Goal: Task Accomplishment & Management: Complete application form

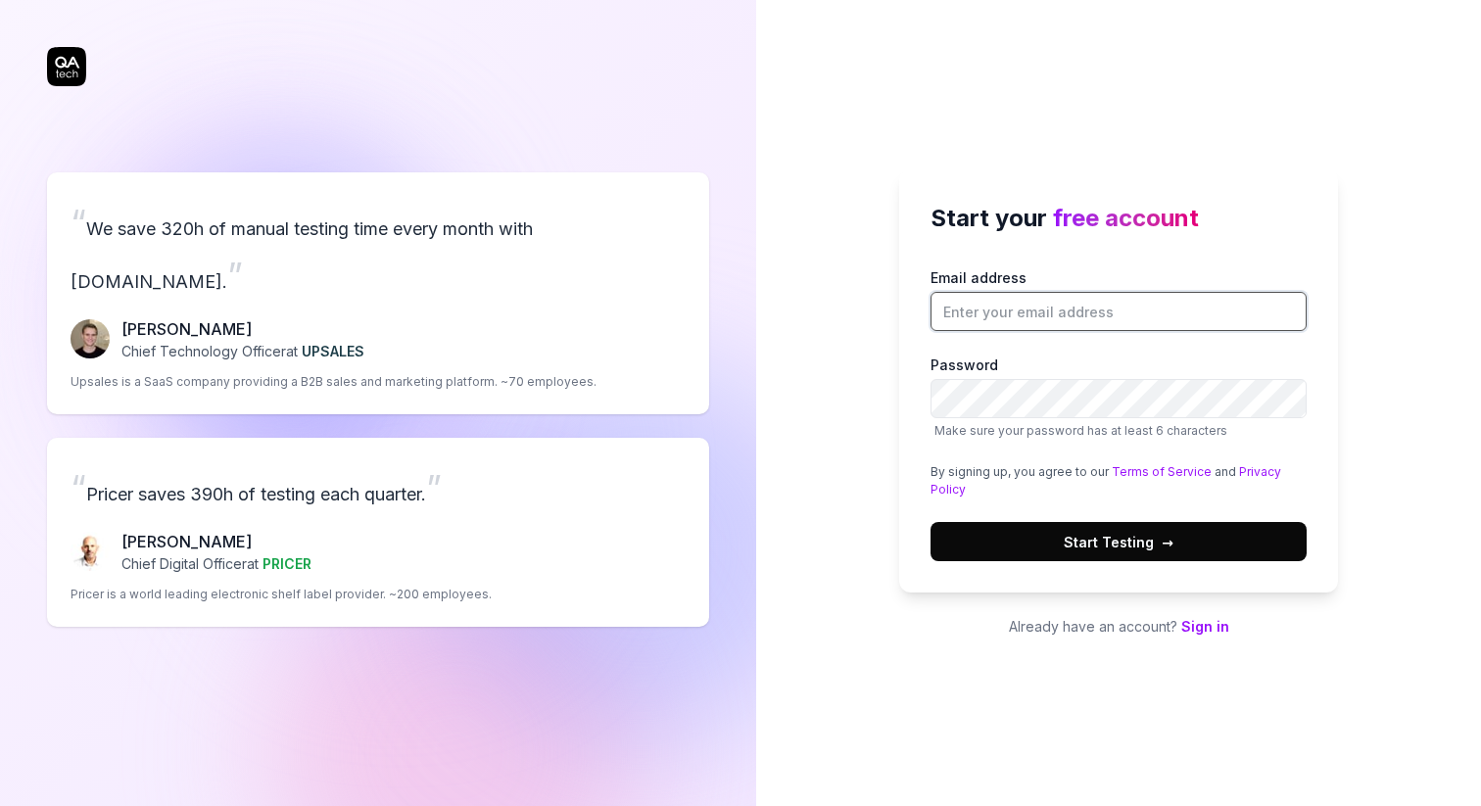
click at [1024, 324] on input "Email address" at bounding box center [1119, 311] width 376 height 39
type input "[EMAIL_ADDRESS][DOMAIN_NAME]"
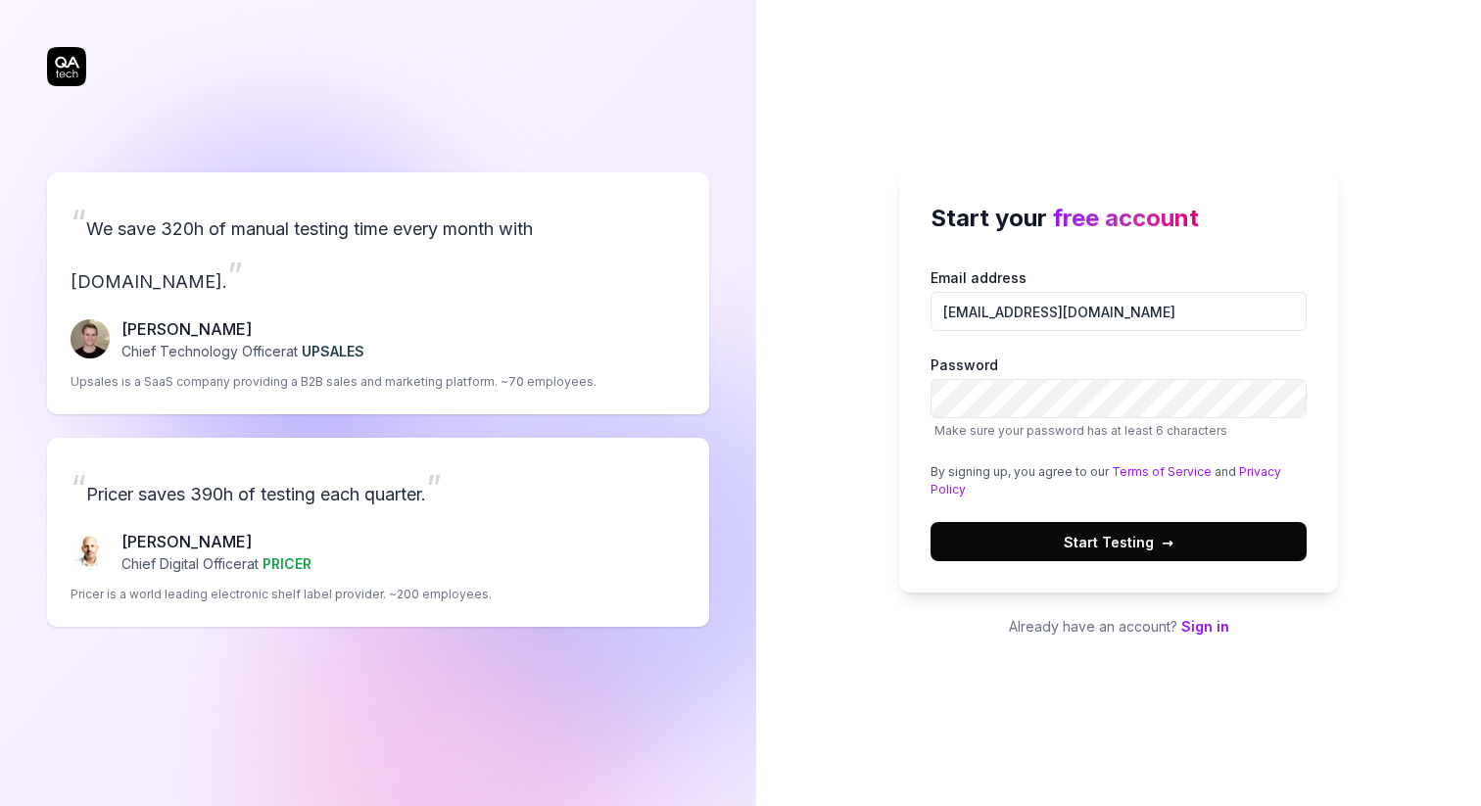
click at [1173, 546] on button "Start Testing →" at bounding box center [1119, 541] width 376 height 39
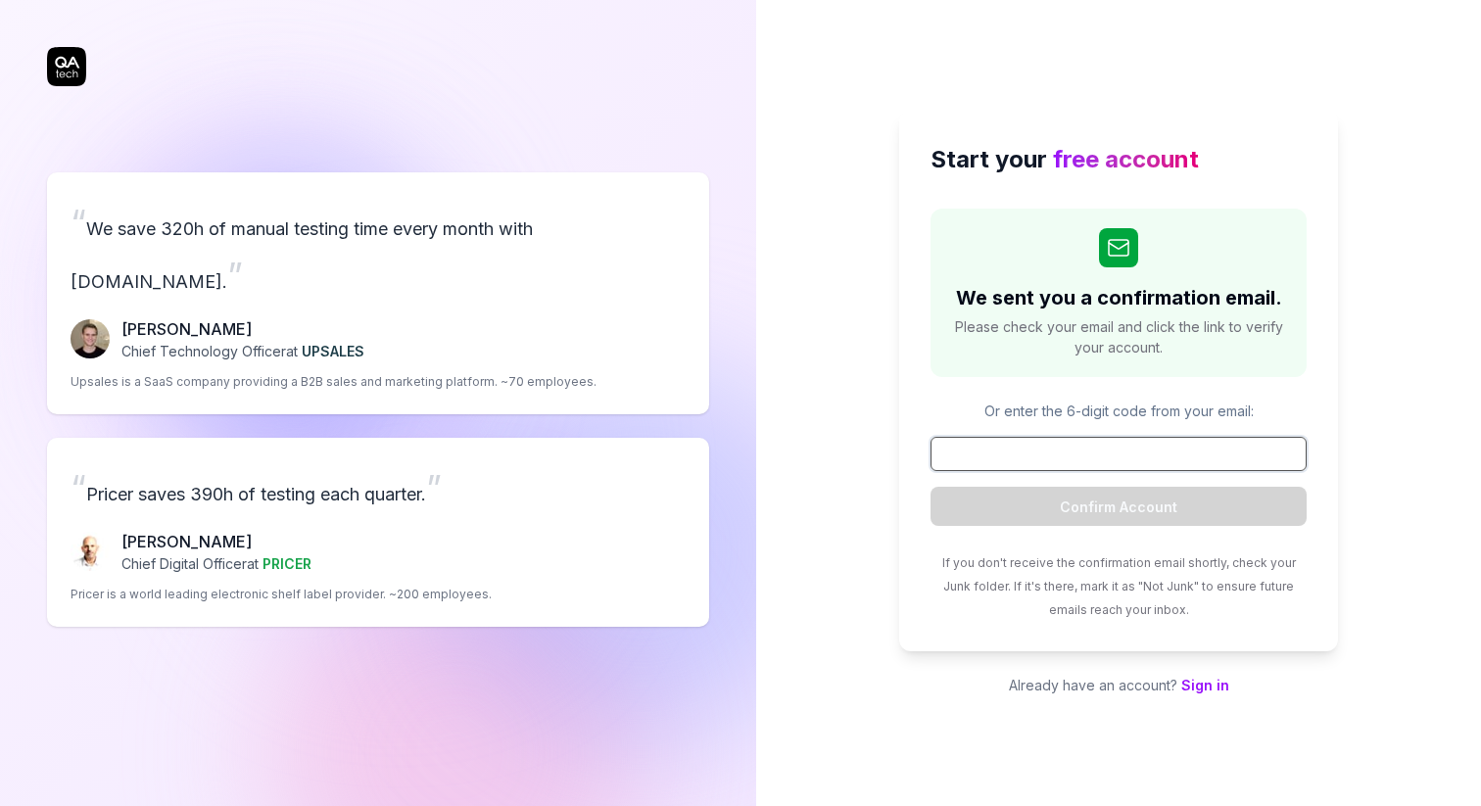
paste input "783022"
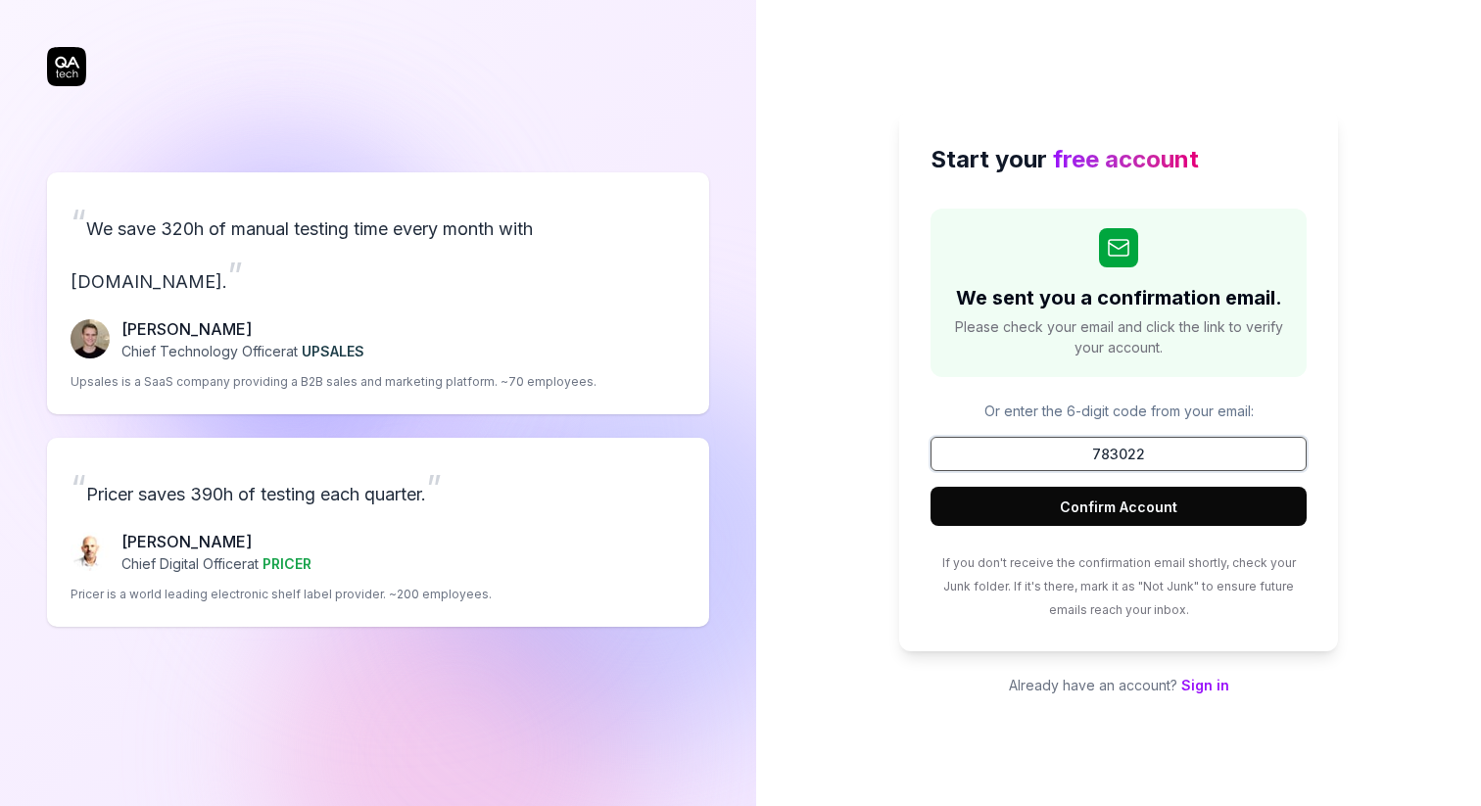
type input "783022"
click at [1146, 501] on button "Confirm Account" at bounding box center [1119, 506] width 376 height 39
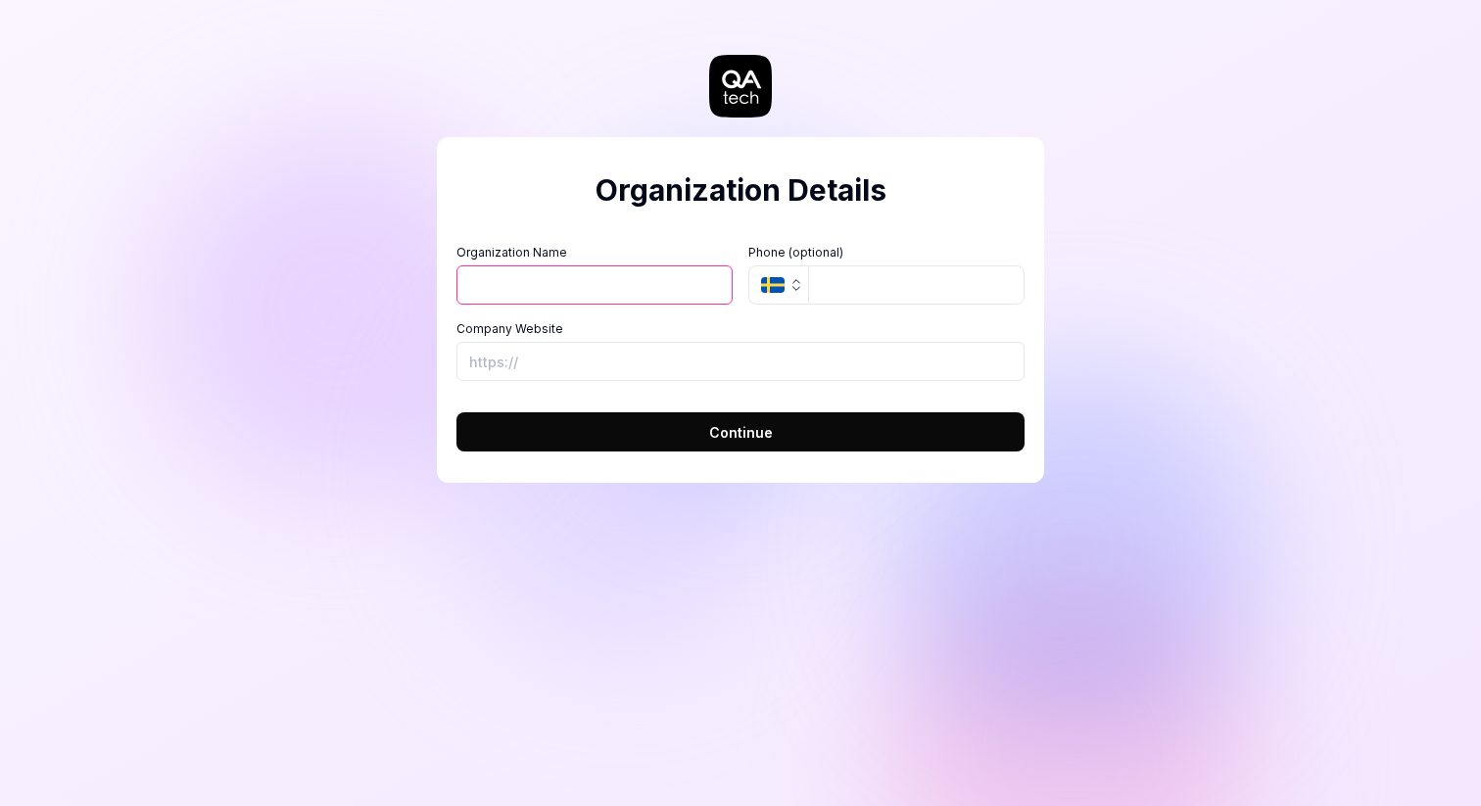
click at [579, 296] on input "Organization Name" at bounding box center [595, 284] width 276 height 39
click at [572, 283] on input "rajat" at bounding box center [595, 284] width 276 height 39
type input "test"
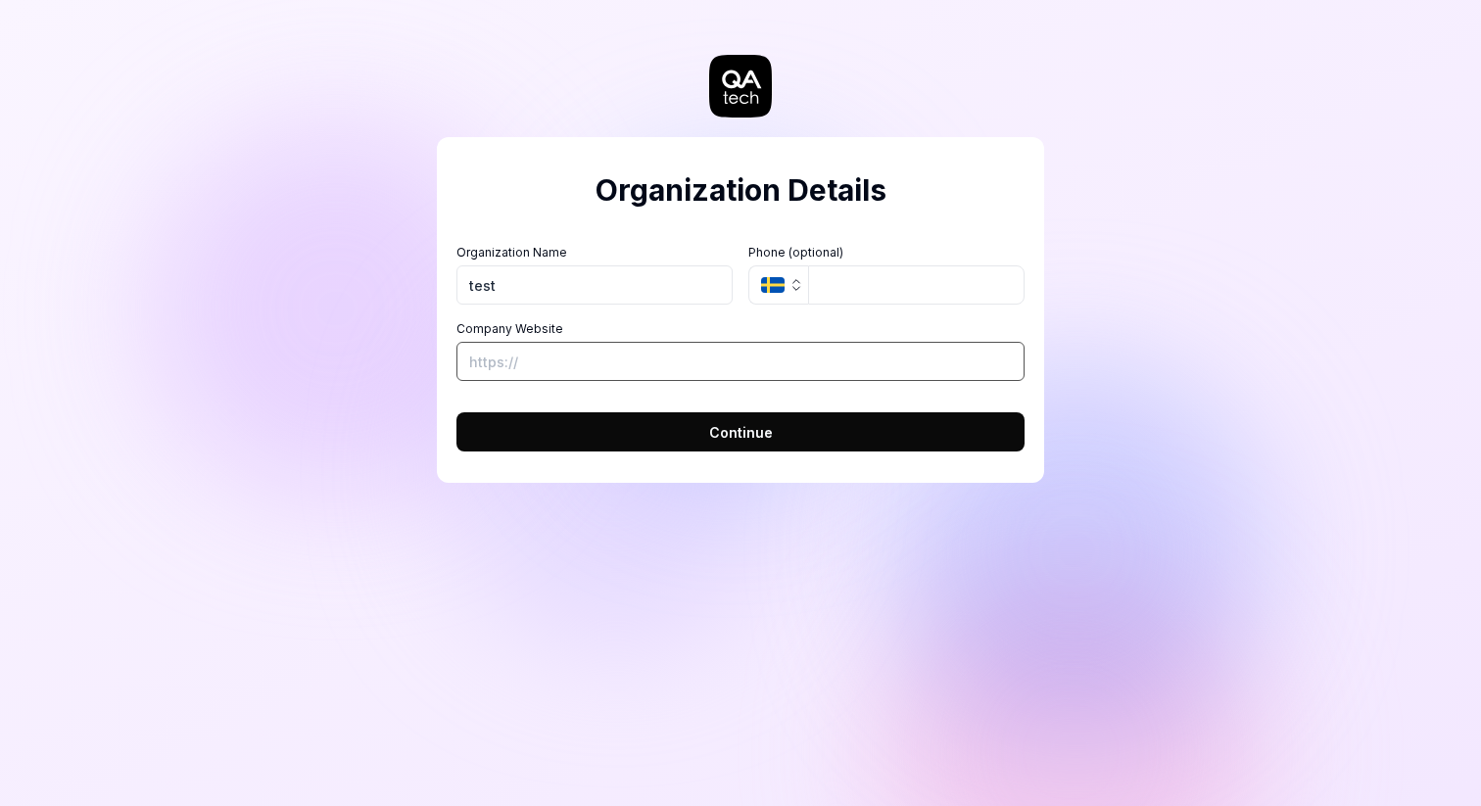
click at [616, 350] on input "Company Website" at bounding box center [741, 361] width 568 height 39
paste input "783022"
type input "783022"
paste input "[URL]"
type input "[URL]"
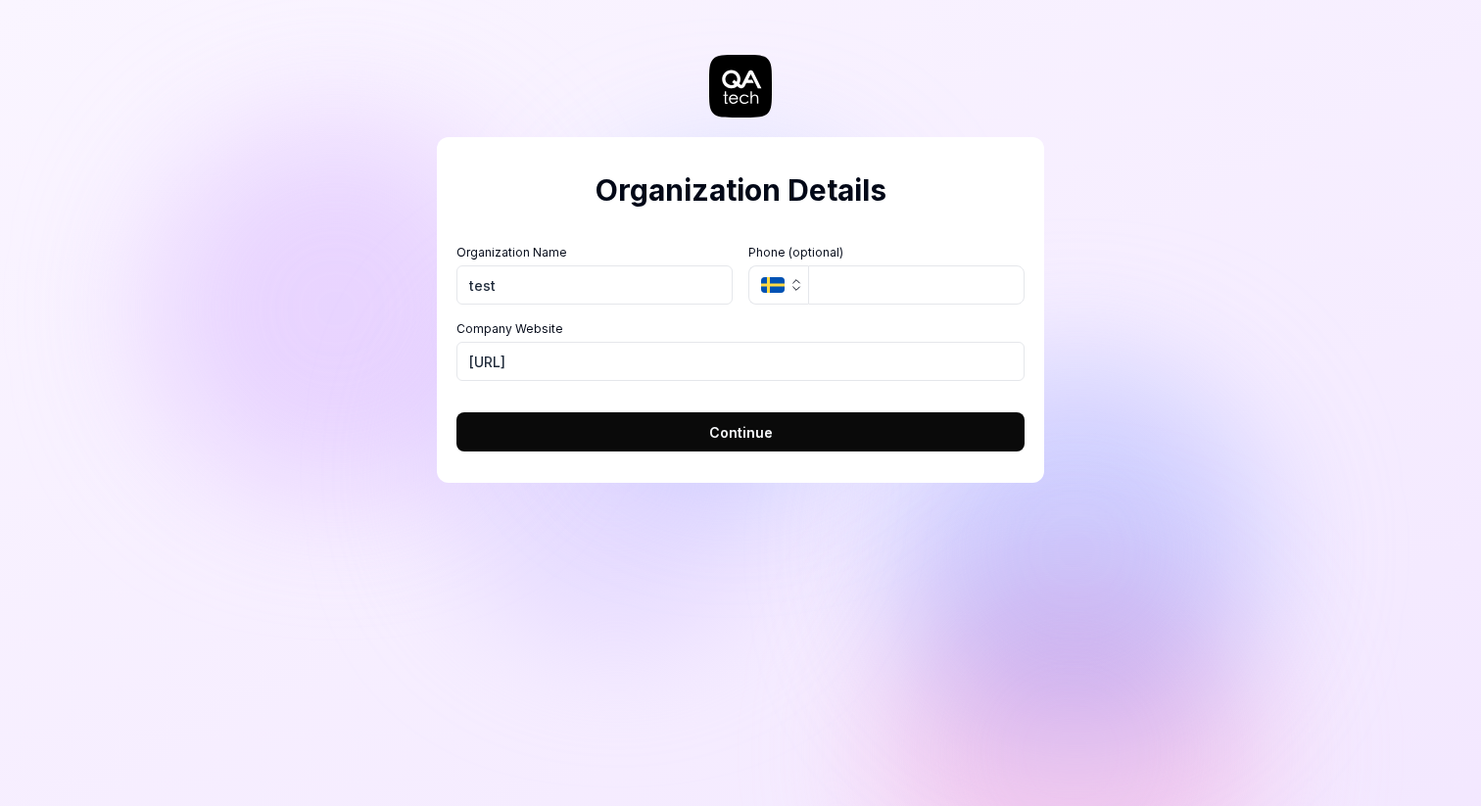
click at [545, 433] on button "Continue" at bounding box center [741, 431] width 568 height 39
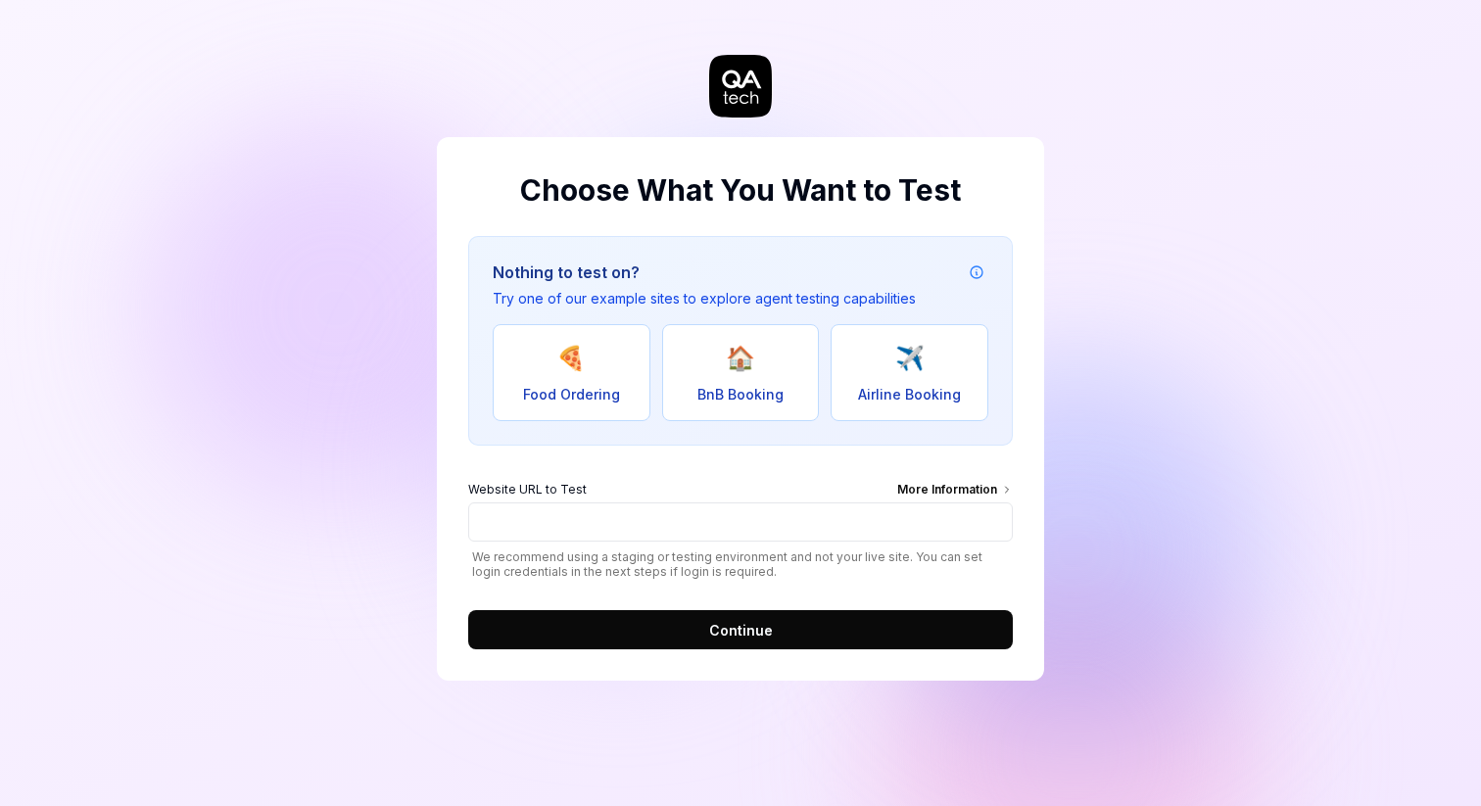
click at [603, 369] on button "🍕 Food Ordering" at bounding box center [572, 372] width 158 height 97
type input "[URL][DOMAIN_NAME]"
click at [672, 620] on button "Continue" at bounding box center [740, 629] width 545 height 39
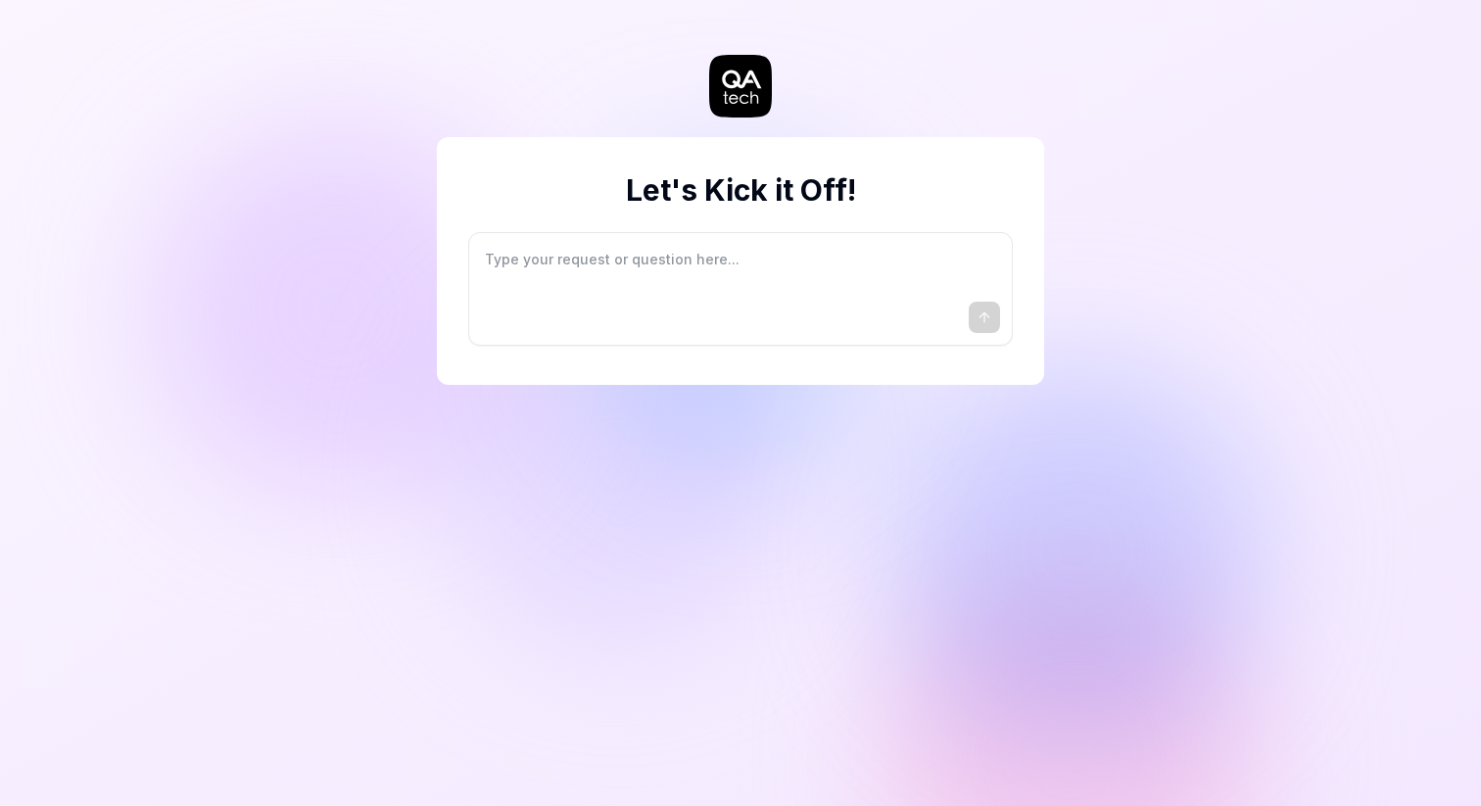
type textarea "*"
type textarea "I"
type textarea "*"
type textarea "I"
type textarea "*"
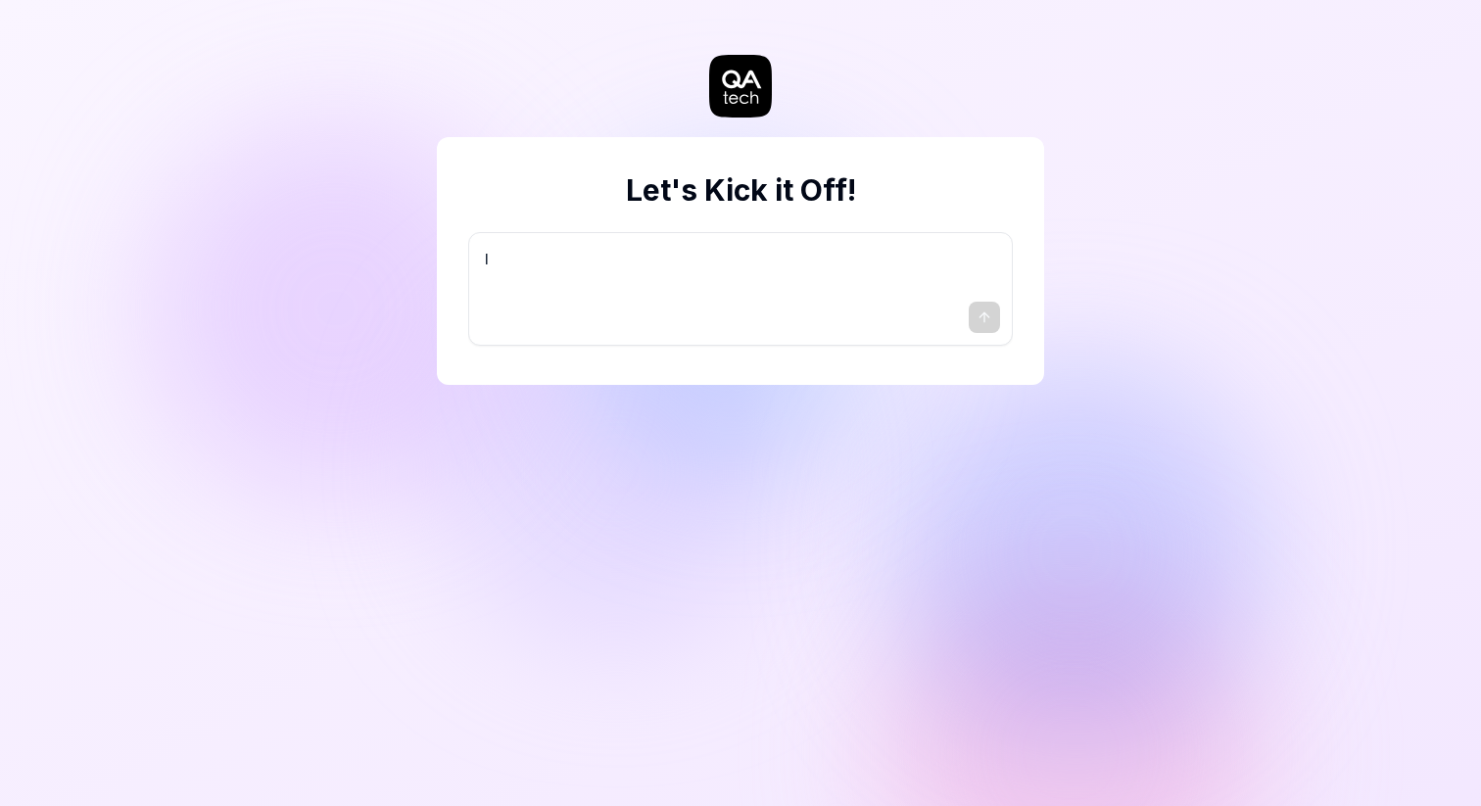
type textarea "I w"
type textarea "*"
type textarea "I wa"
type textarea "*"
type textarea "I wan"
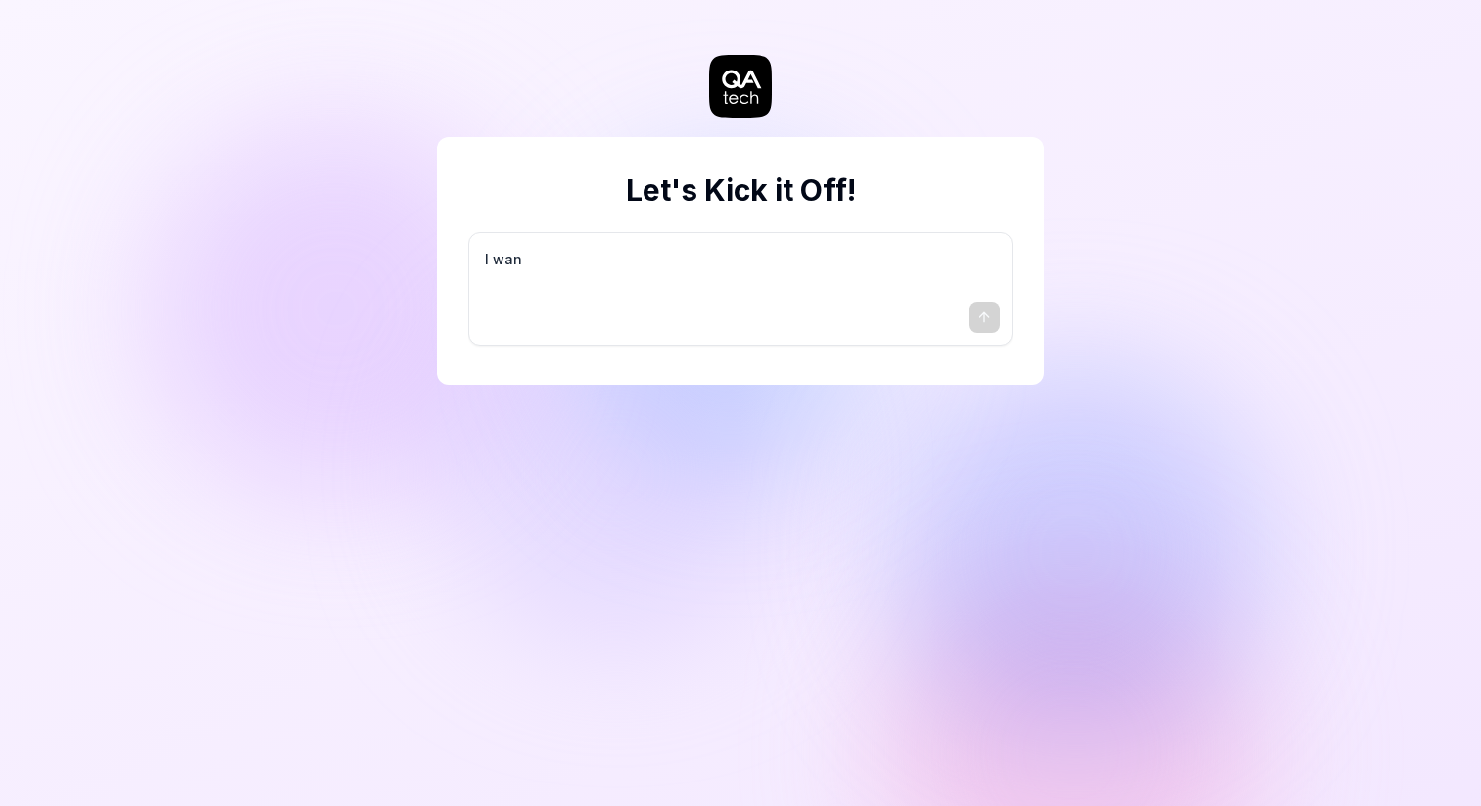
type textarea "*"
type textarea "I want"
type textarea "*"
type textarea "I want"
type textarea "*"
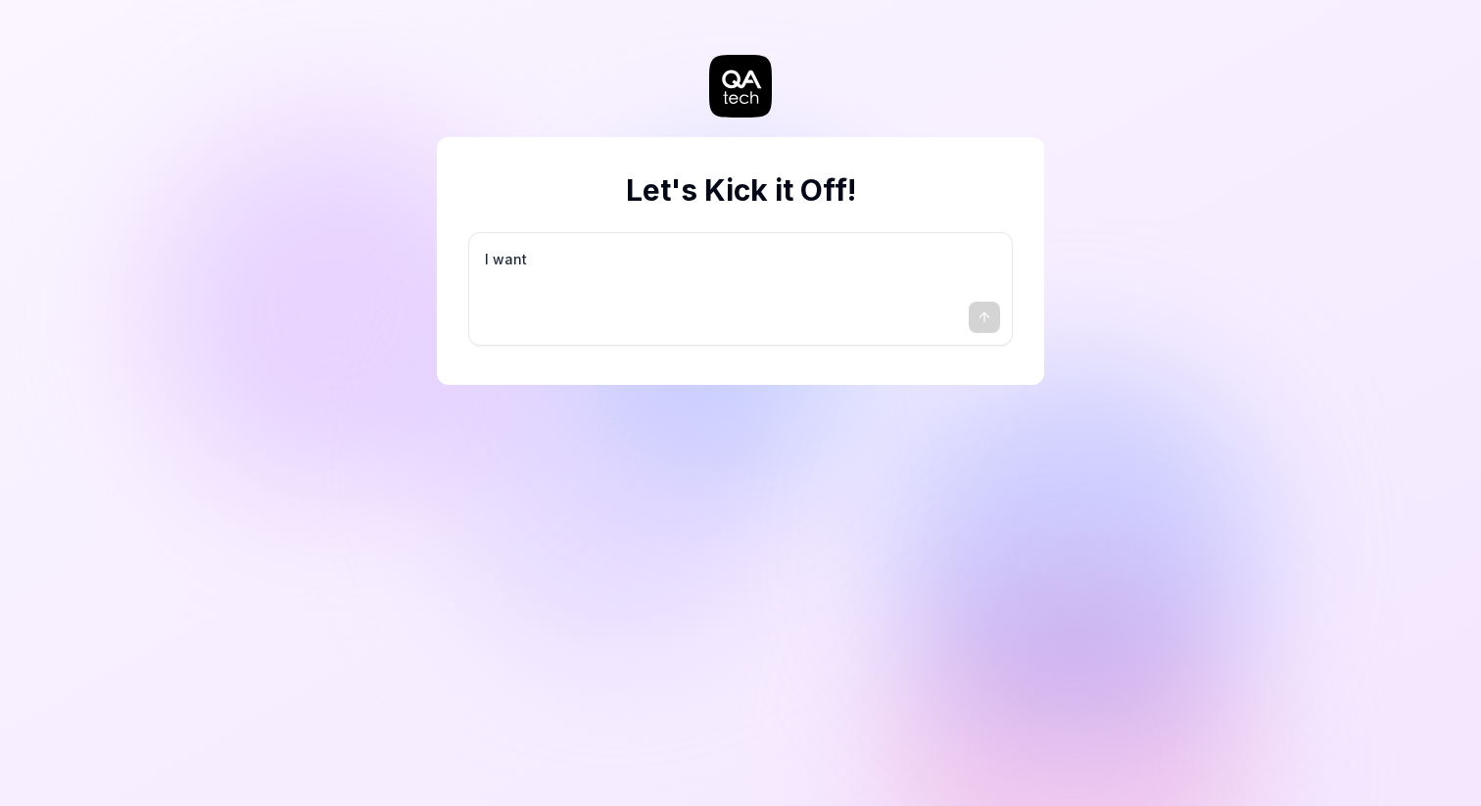
type textarea "I want a"
type textarea "*"
type textarea "I want a"
type textarea "*"
type textarea "I want a g"
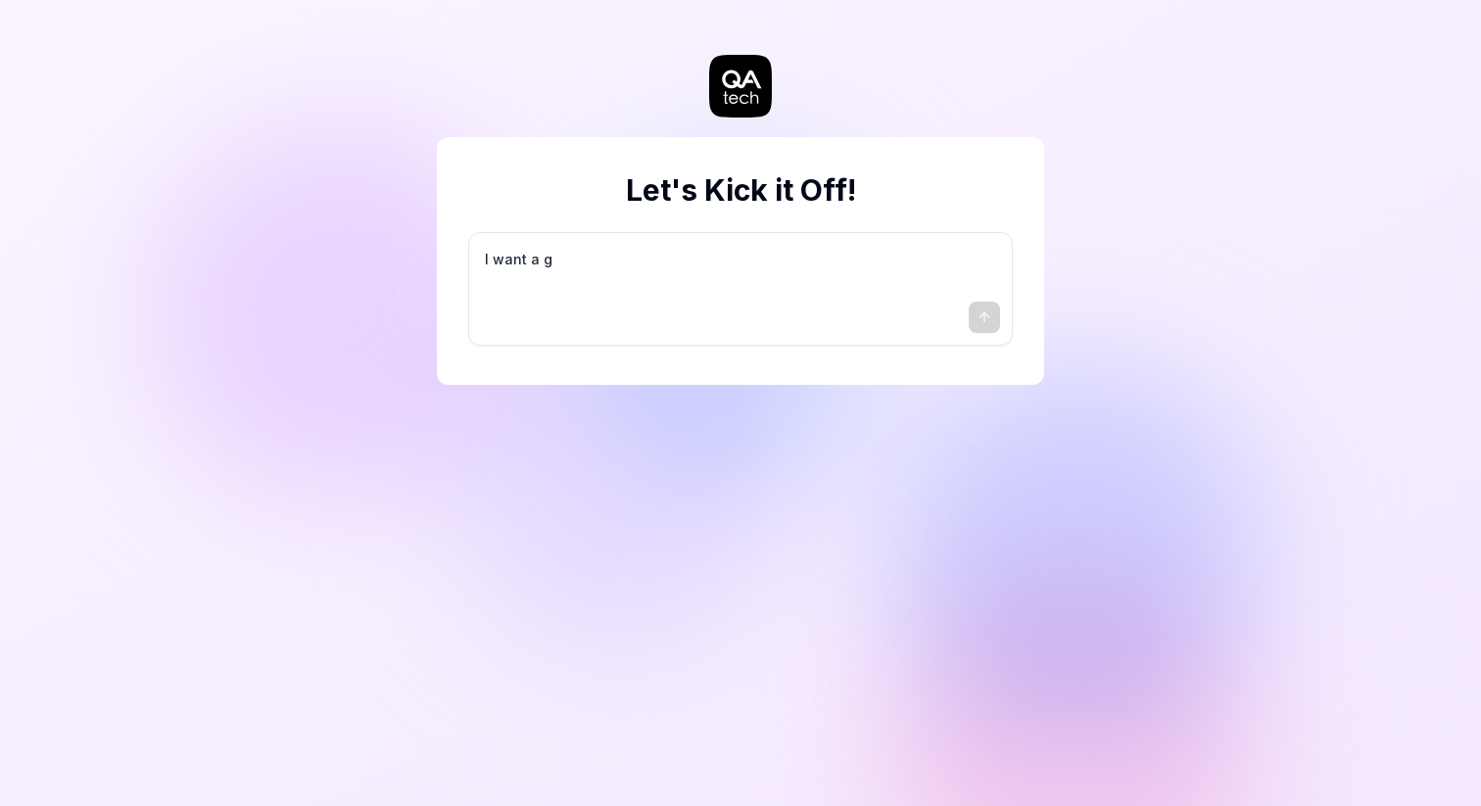
type textarea "*"
type textarea "I want a go"
type textarea "*"
type textarea "I want a goo"
type textarea "*"
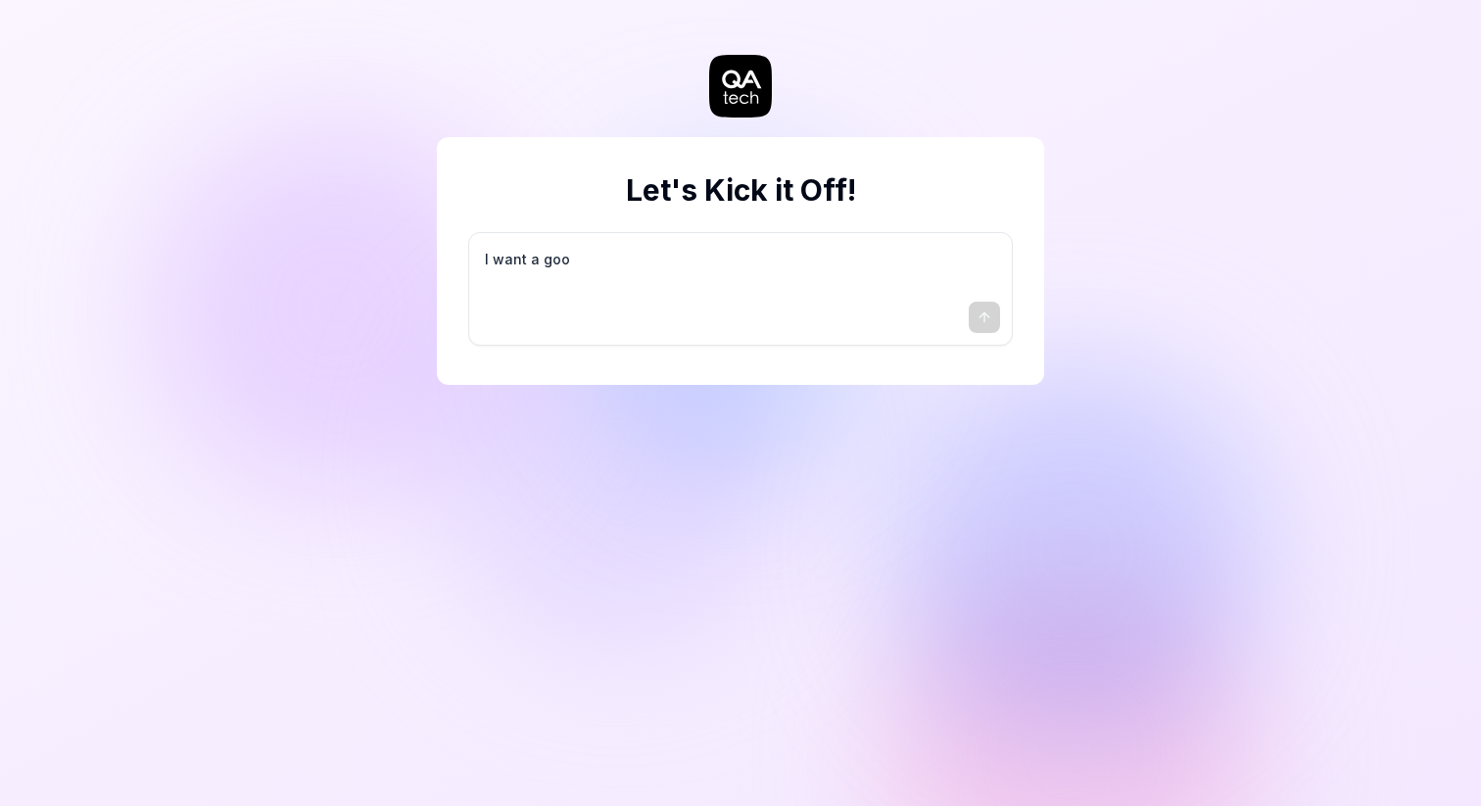
type textarea "I want a good"
type textarea "*"
type textarea "I want a good"
type textarea "*"
type textarea "I want a good t"
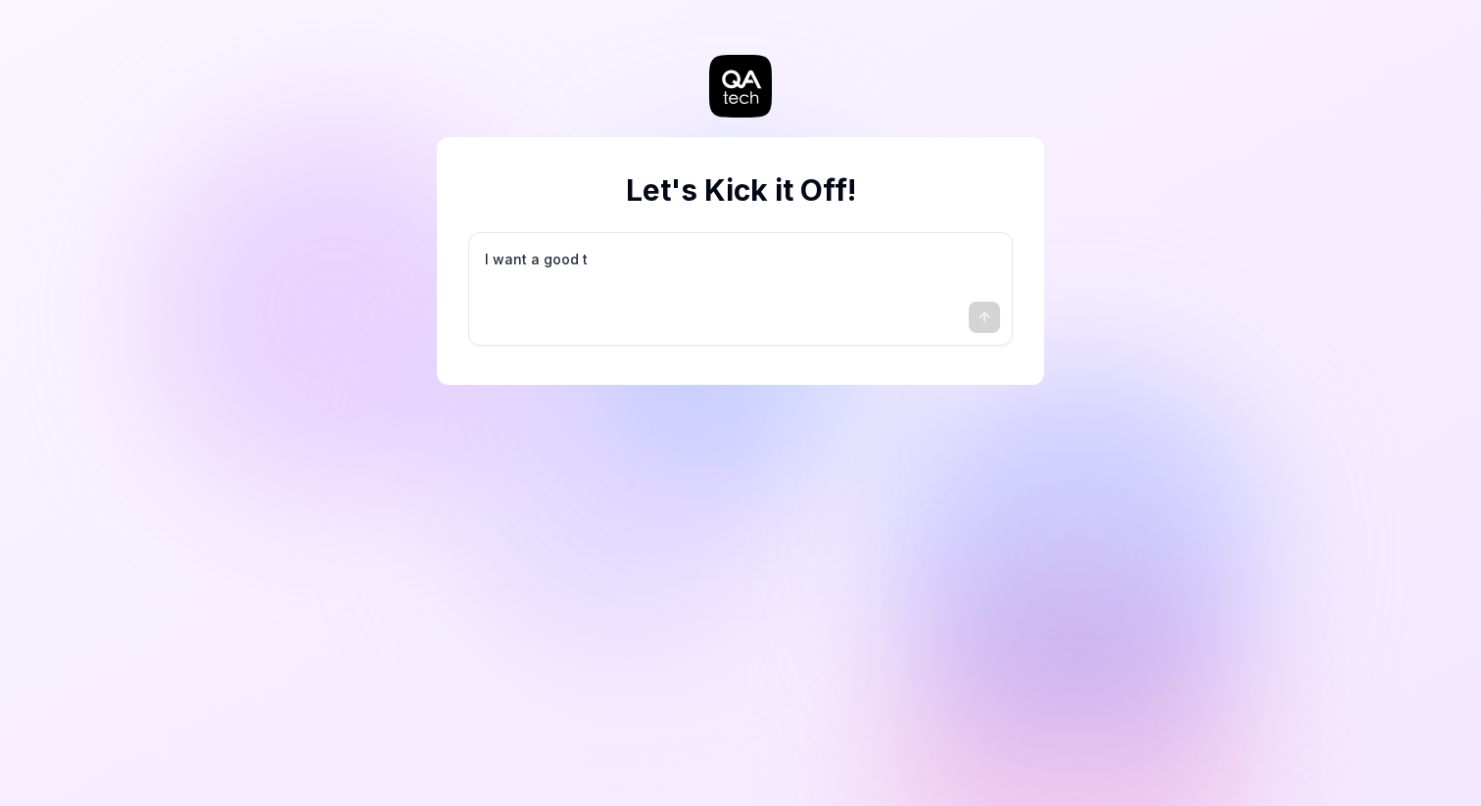
type textarea "*"
type textarea "I want a good te"
type textarea "*"
type textarea "I want a good tes"
type textarea "*"
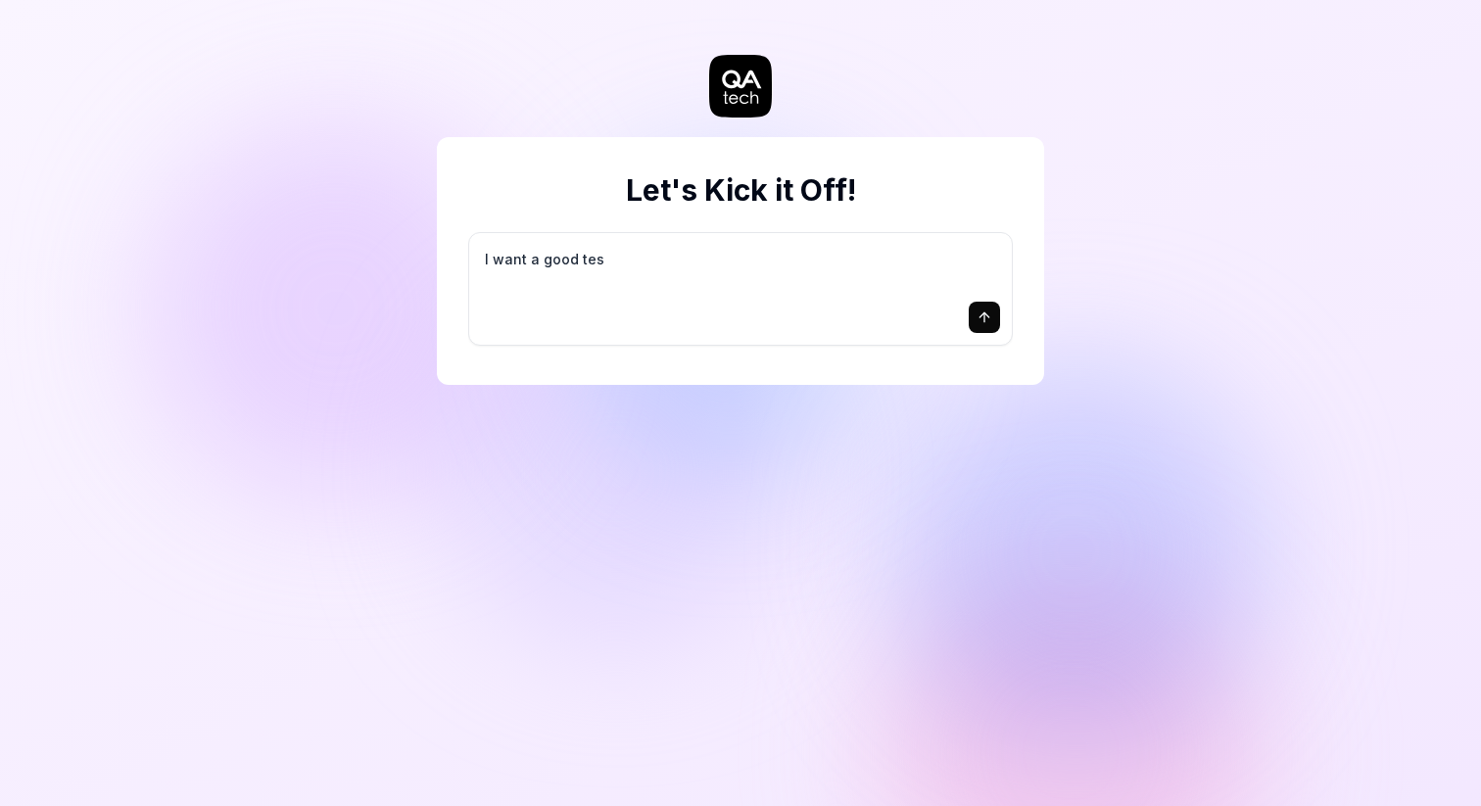
type textarea "I want a good test"
type textarea "*"
type textarea "I want a good test"
type textarea "*"
type textarea "I want a good test s"
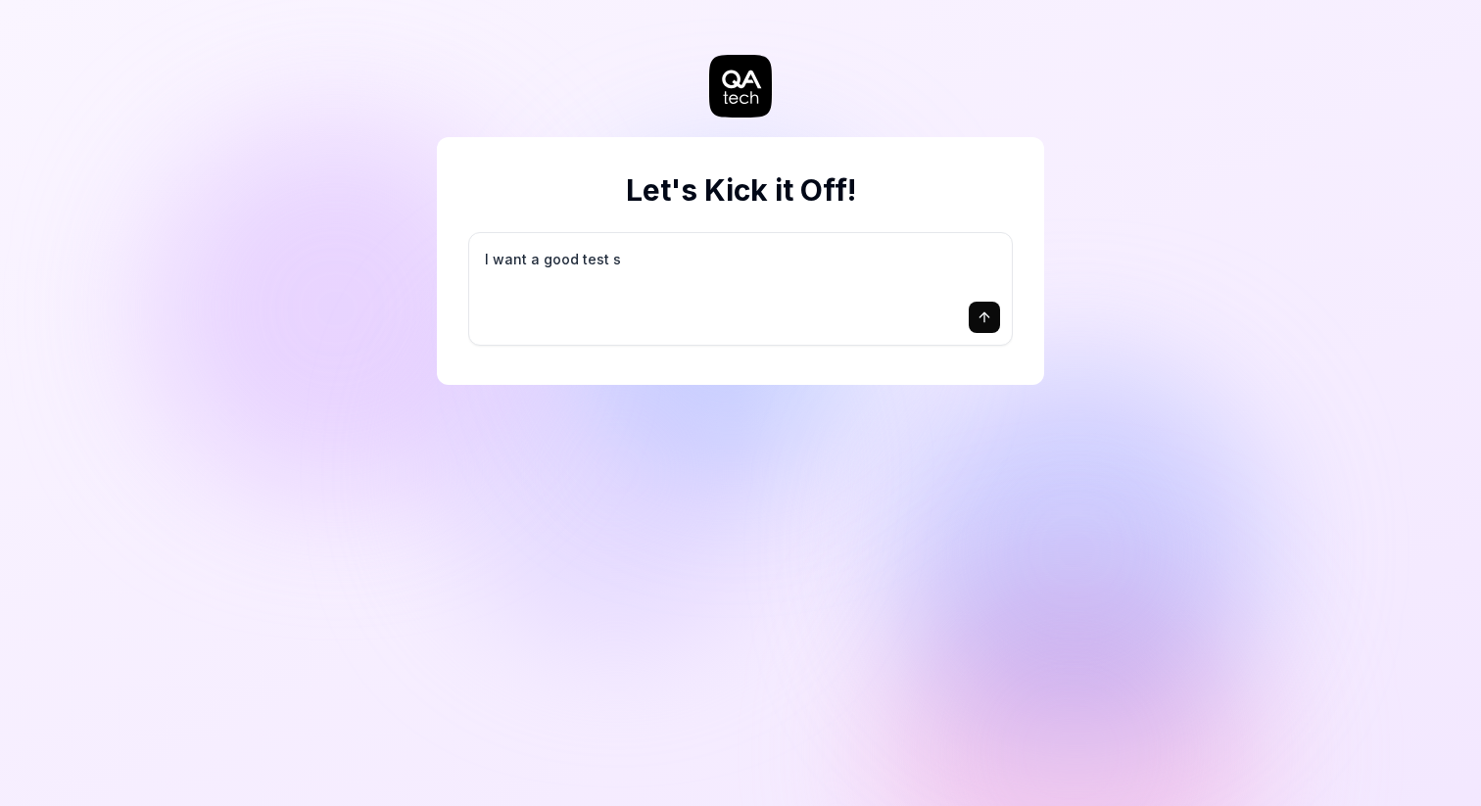
type textarea "*"
type textarea "I want a good test se"
type textarea "*"
type textarea "I want a good test set"
type textarea "*"
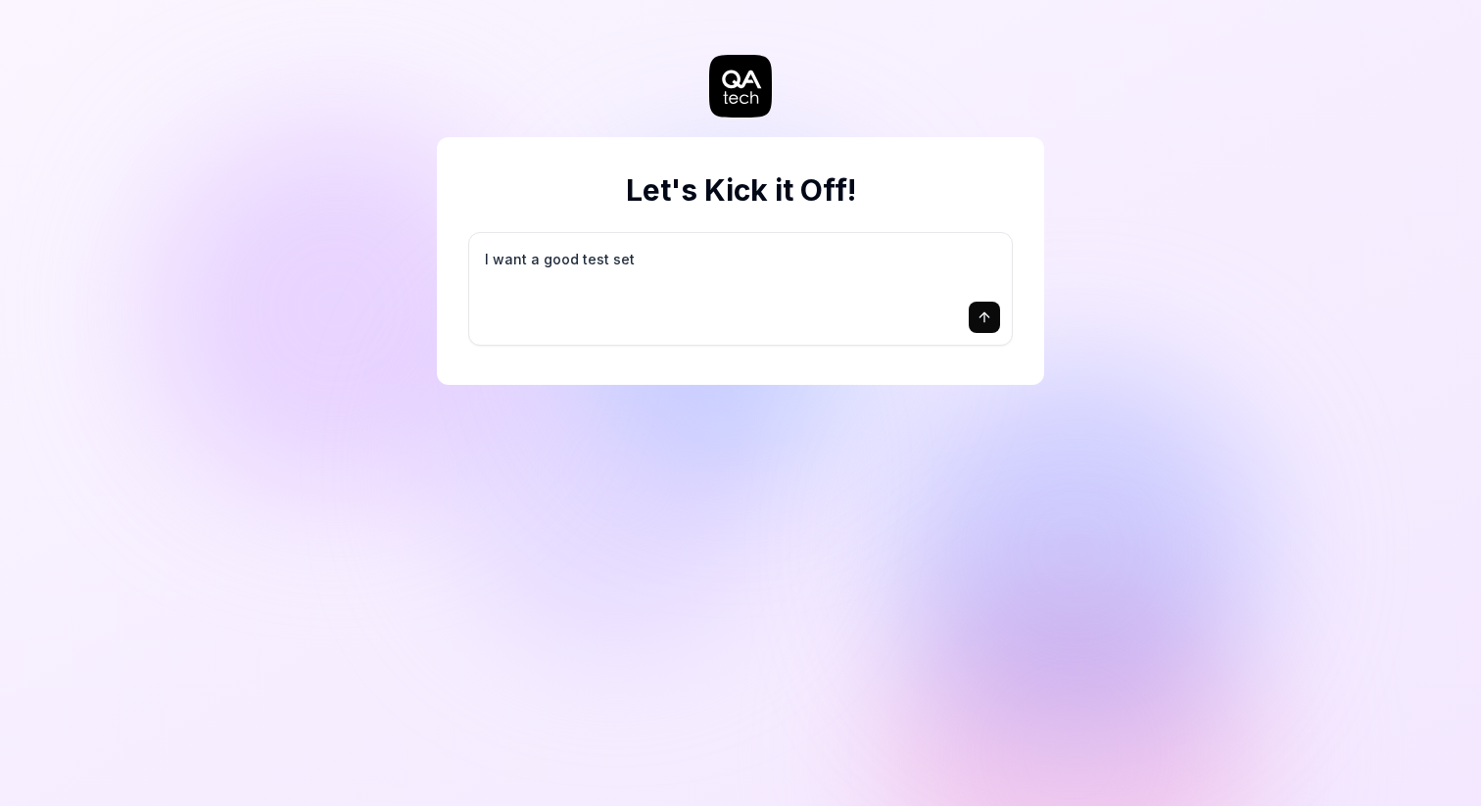
type textarea "I want a good test setu"
type textarea "*"
type textarea "I want a good test setup"
type textarea "*"
type textarea "I want a good test setup"
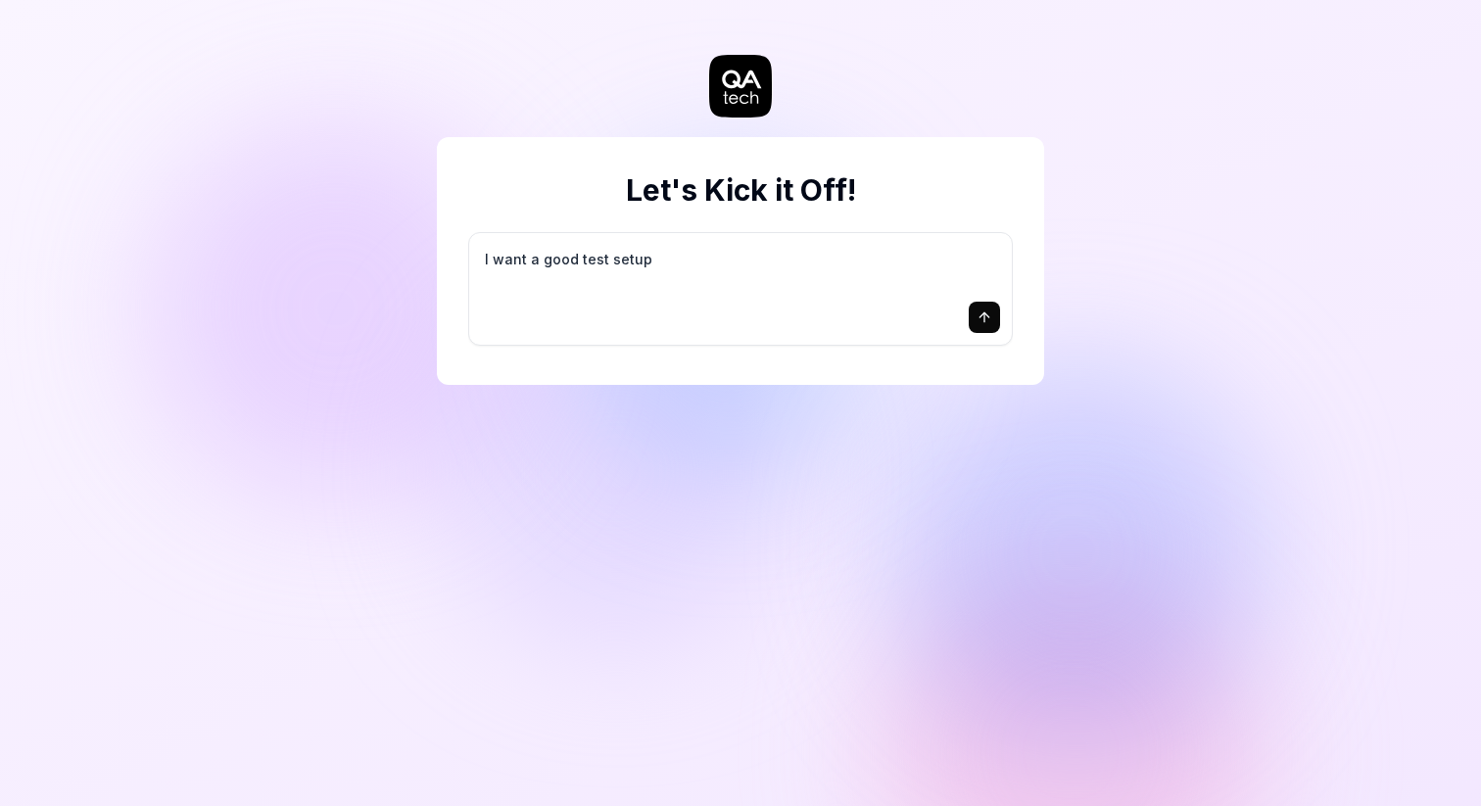
type textarea "*"
type textarea "I want a good test setup f"
type textarea "*"
type textarea "I want a good test setup fo"
type textarea "*"
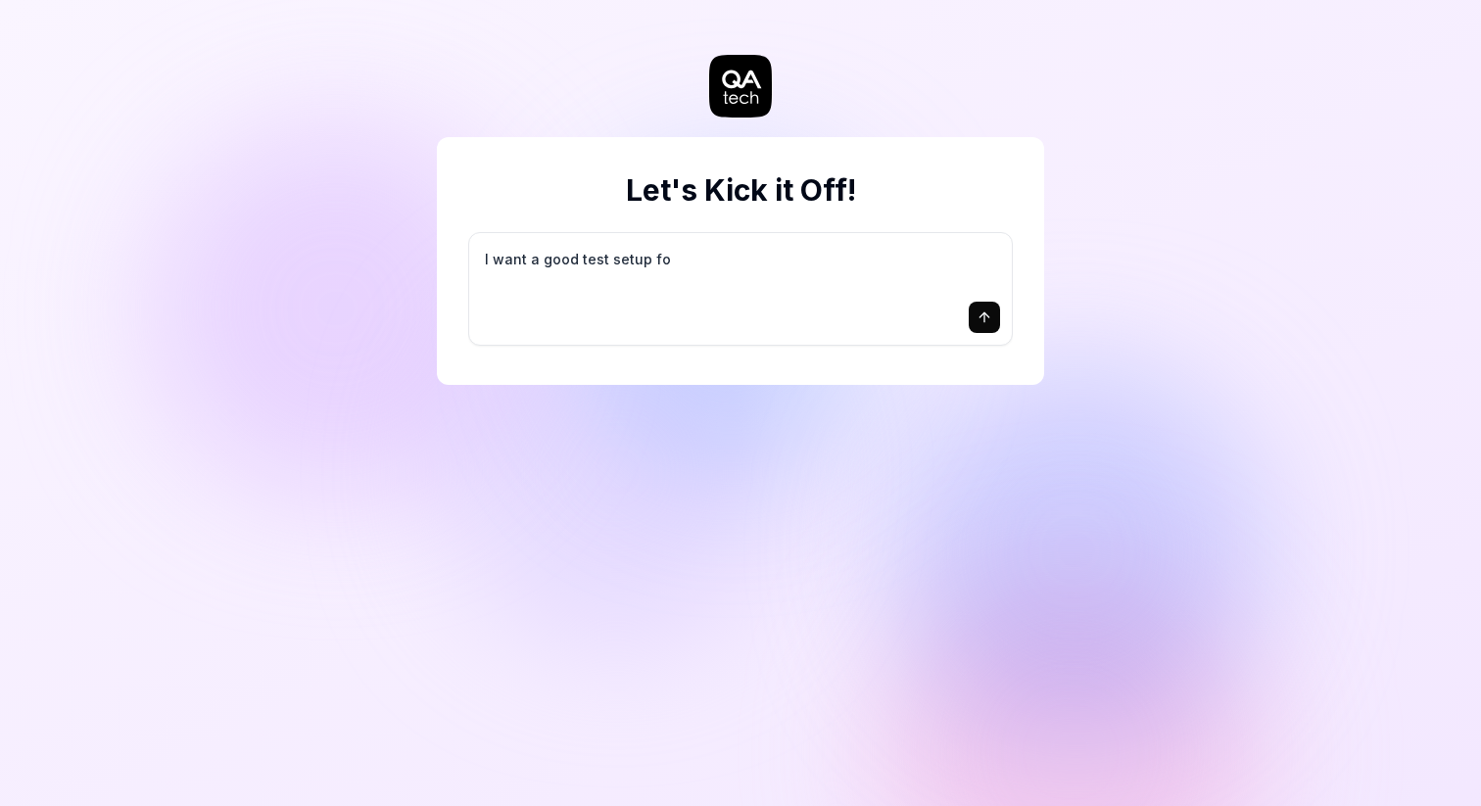
type textarea "I want a good test setup for"
type textarea "*"
type textarea "I want a good test setup for"
type textarea "*"
type textarea "I want a good test setup for m"
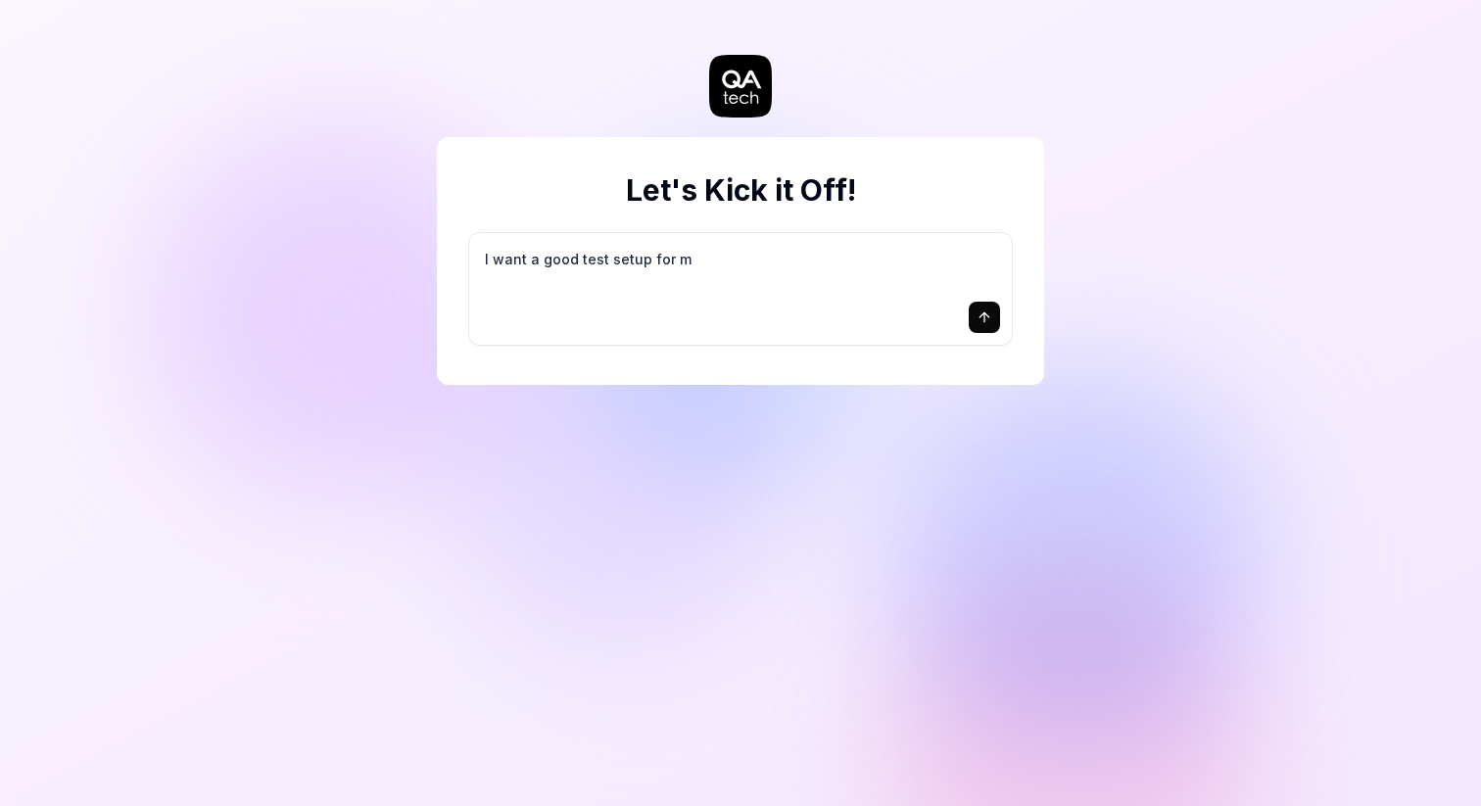
type textarea "*"
type textarea "I want a good test setup for my"
type textarea "*"
type textarea "I want a good test setup for my"
type textarea "*"
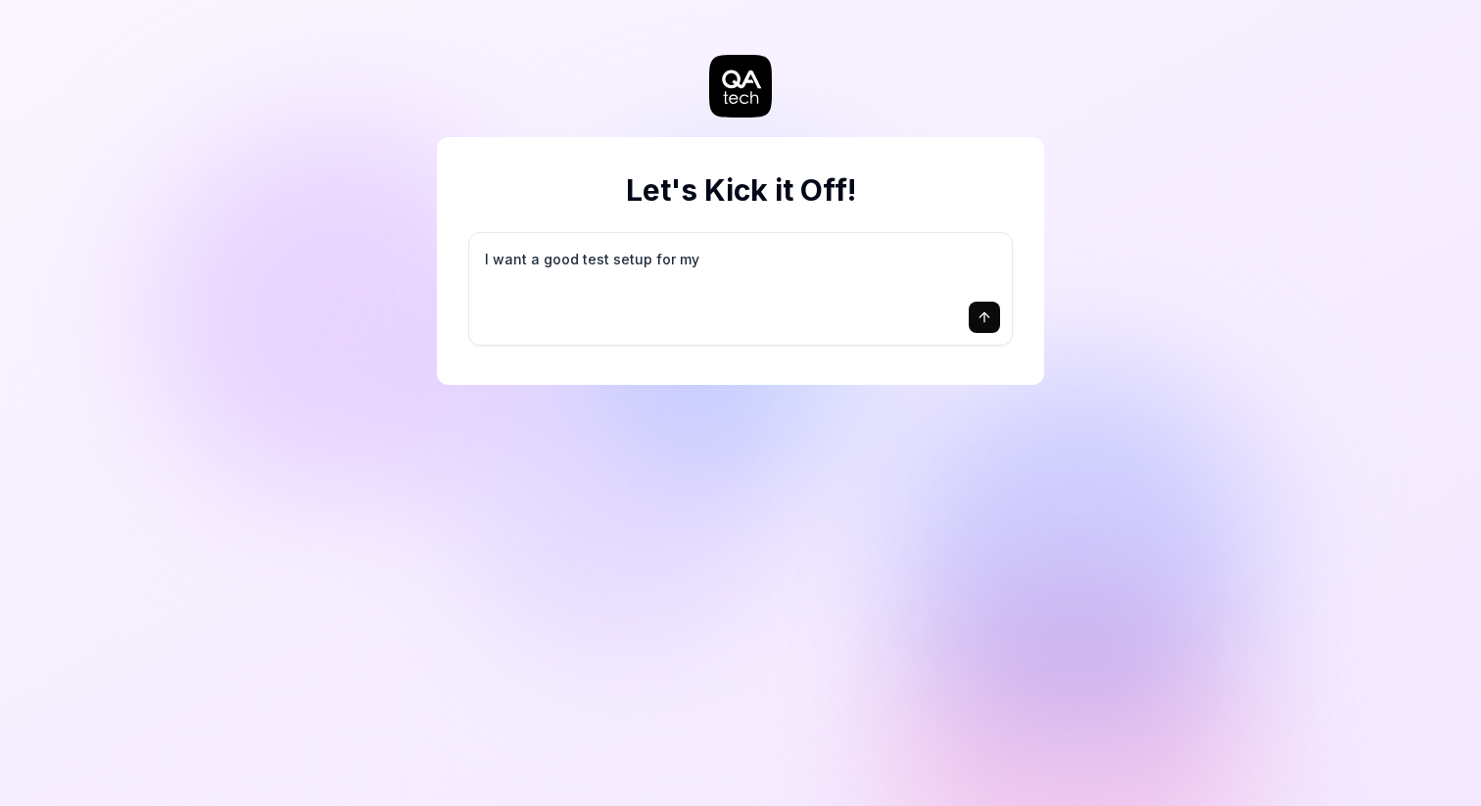
type textarea "I want a good test setup for my s"
type textarea "*"
type textarea "I want a good test setup for my si"
type textarea "*"
type textarea "I want a good test setup for my sit"
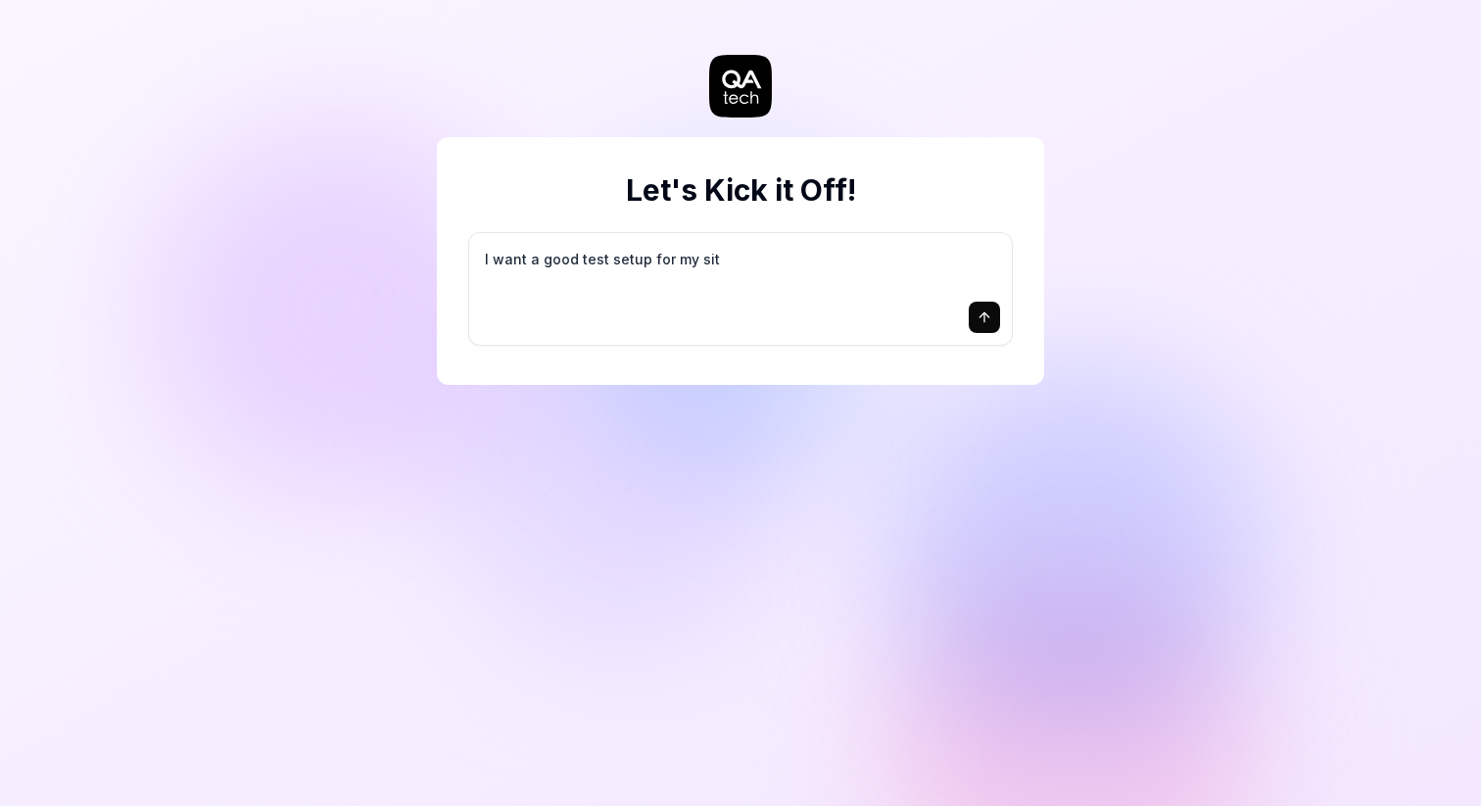
type textarea "*"
type textarea "I want a good test setup for my site"
type textarea "*"
type textarea "I want a good test setup for my site"
type textarea "*"
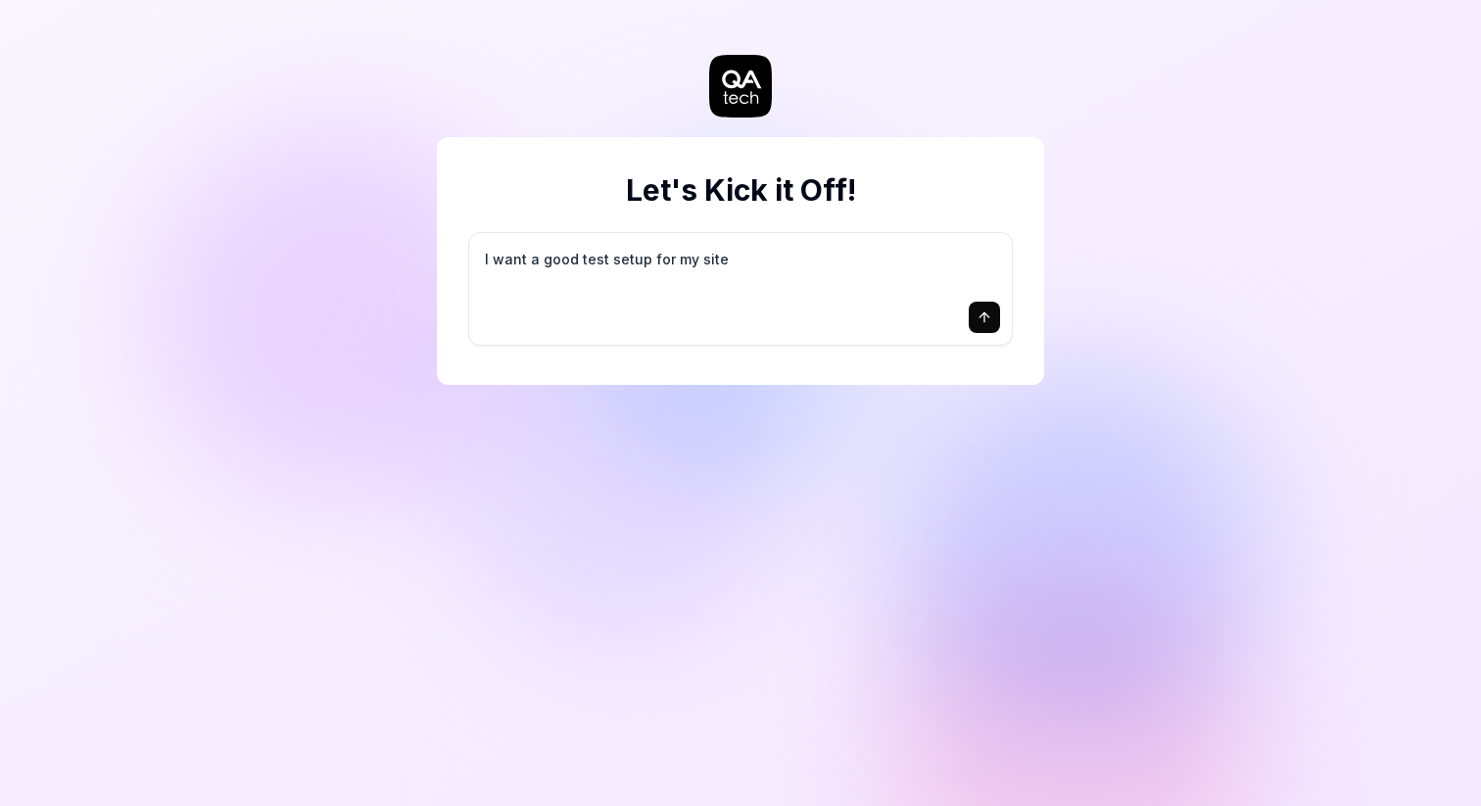
type textarea "I want a good test setup for my site -"
type textarea "*"
type textarea "I want a good test setup for my site -"
type textarea "*"
type textarea "I want a good test setup for my site - h"
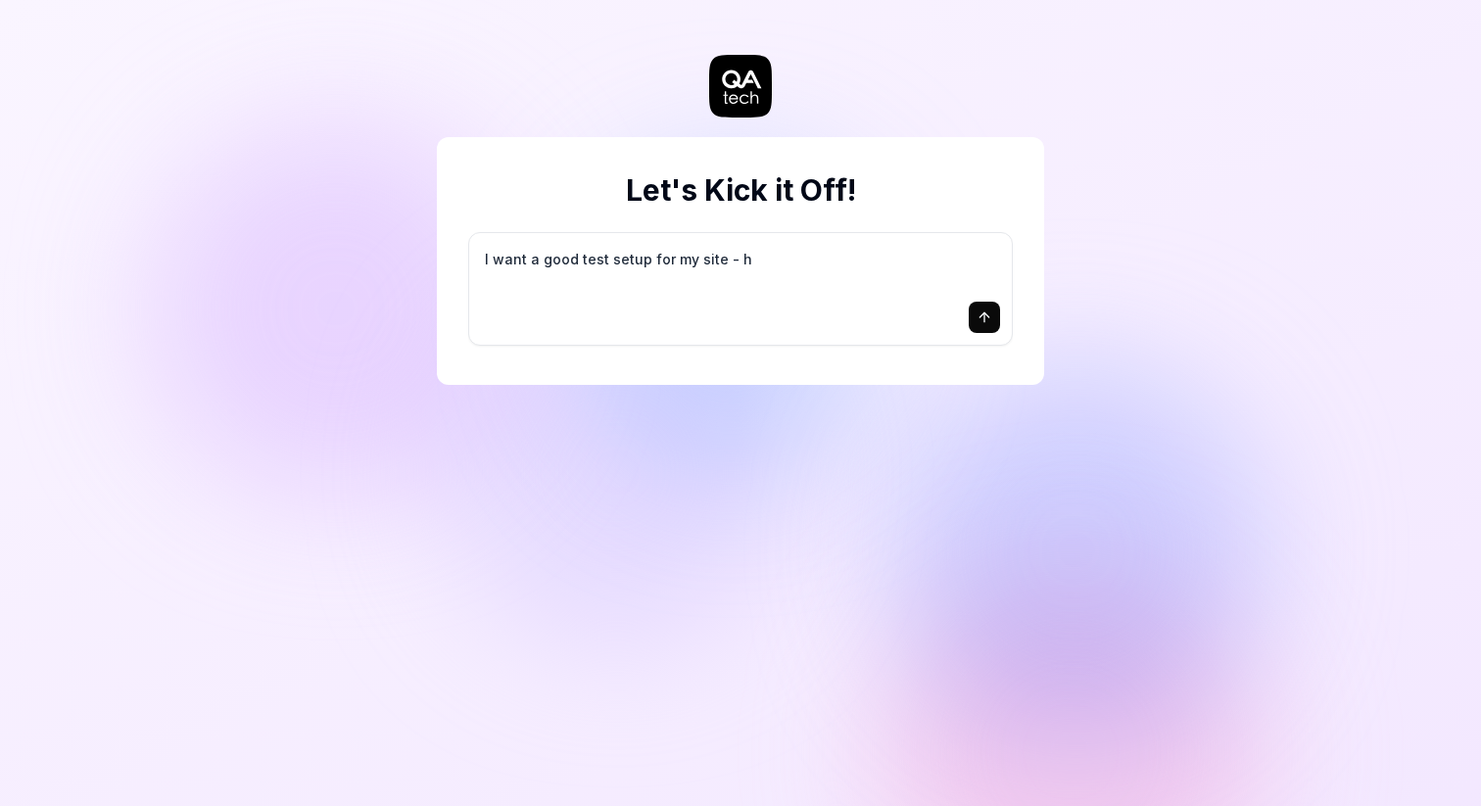
type textarea "*"
type textarea "I want a good test setup for my site - he"
type textarea "*"
type textarea "I want a good test setup for my site - hel"
type textarea "*"
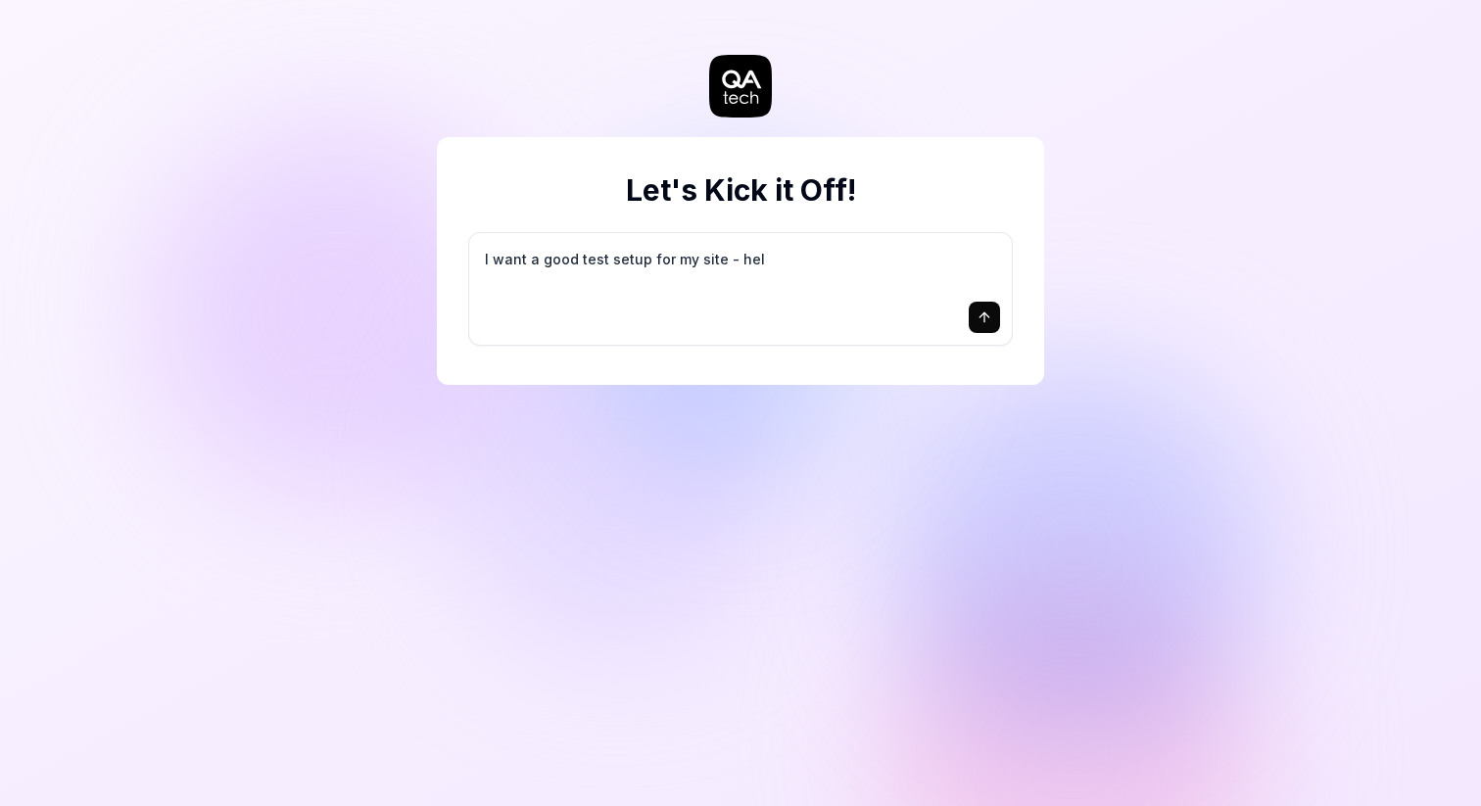
type textarea "I want a good test setup for my site - help"
type textarea "*"
type textarea "I want a good test setup for my site - help"
type textarea "*"
type textarea "I want a good test setup for my site - help m"
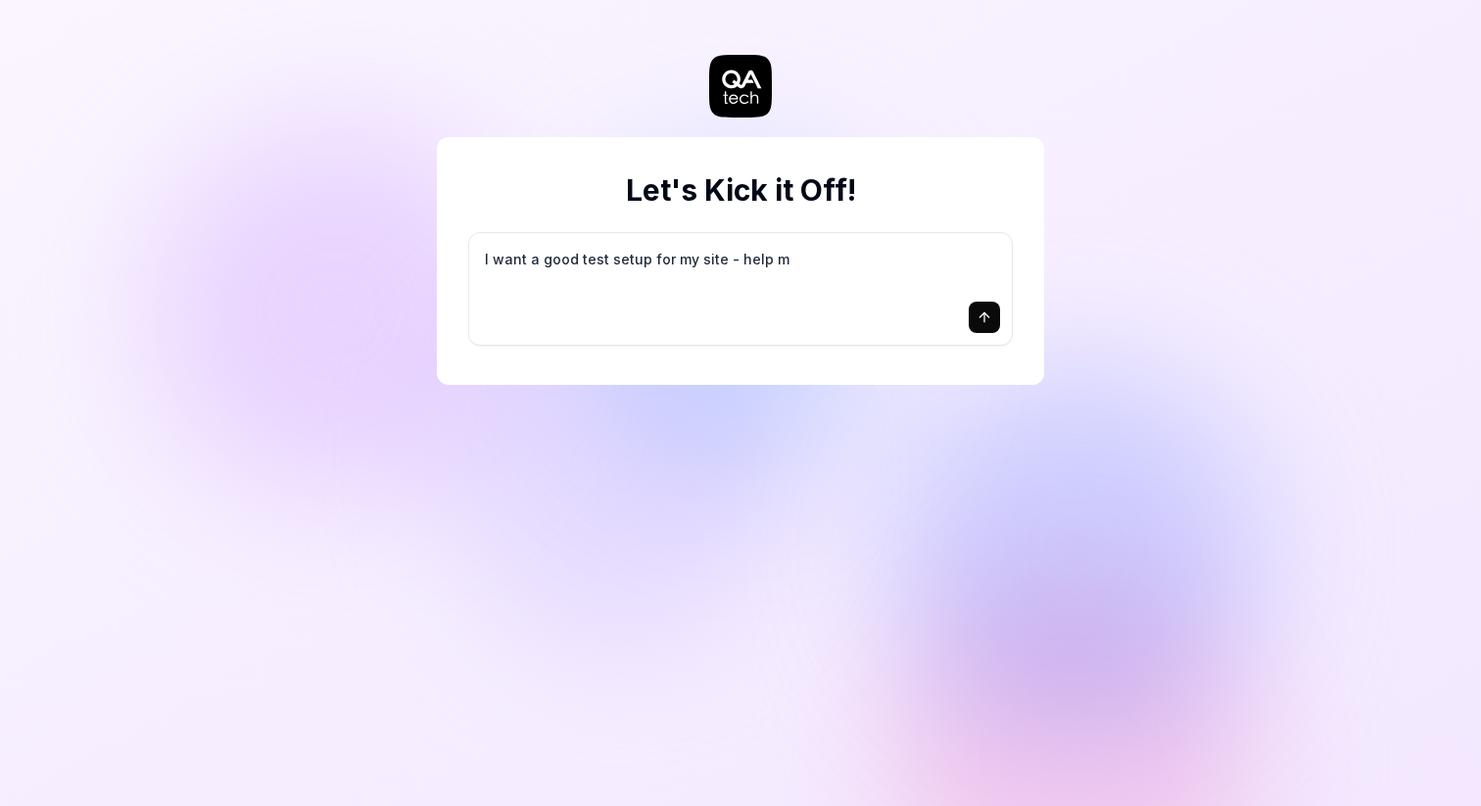
type textarea "*"
type textarea "I want a good test setup for my site - help me"
type textarea "*"
type textarea "I want a good test setup for my site - help me"
type textarea "*"
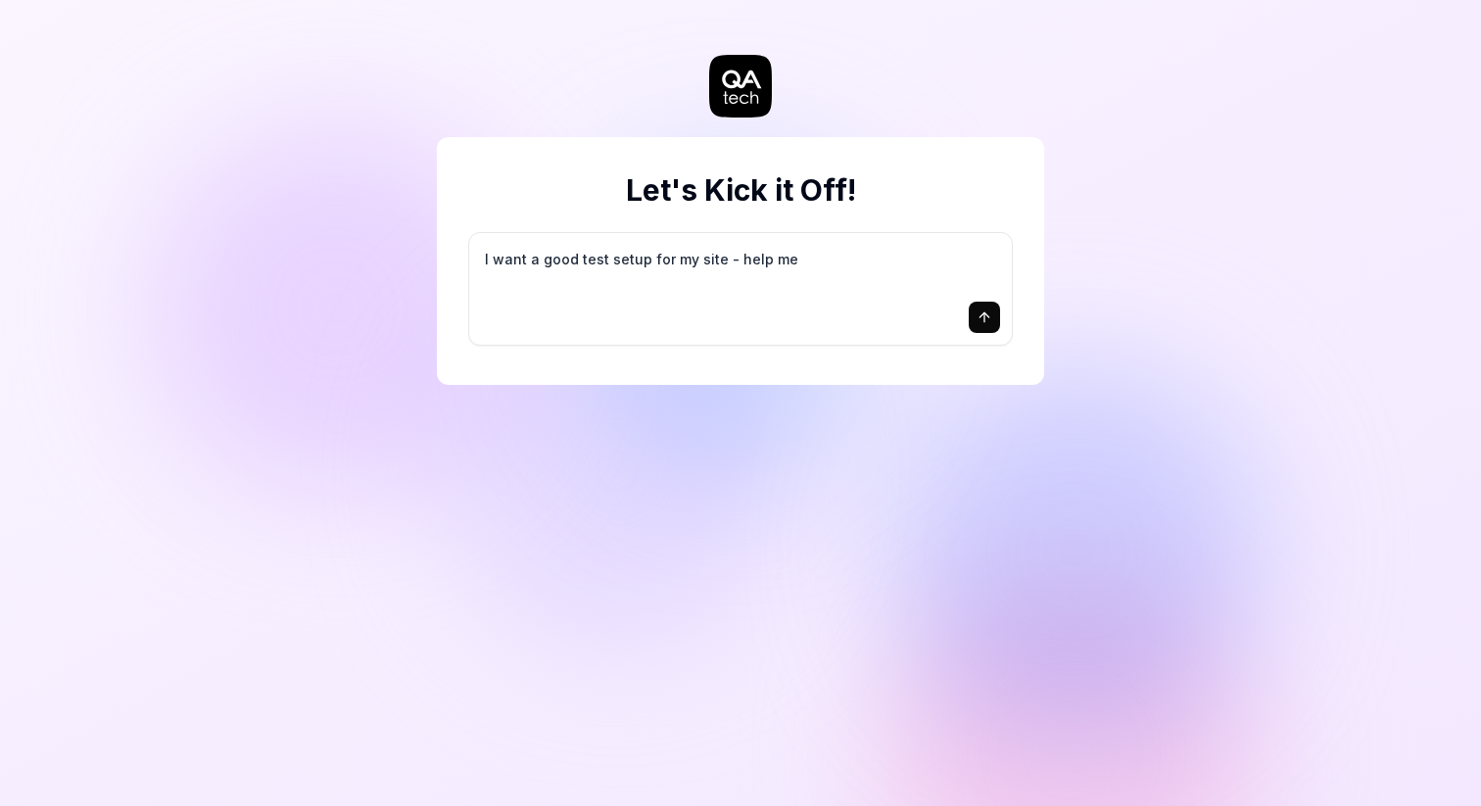
type textarea "I want a good test setup for my site - help me c"
type textarea "*"
type textarea "I want a good test setup for my site - help me cr"
type textarea "*"
type textarea "I want a good test setup for my site - help me cre"
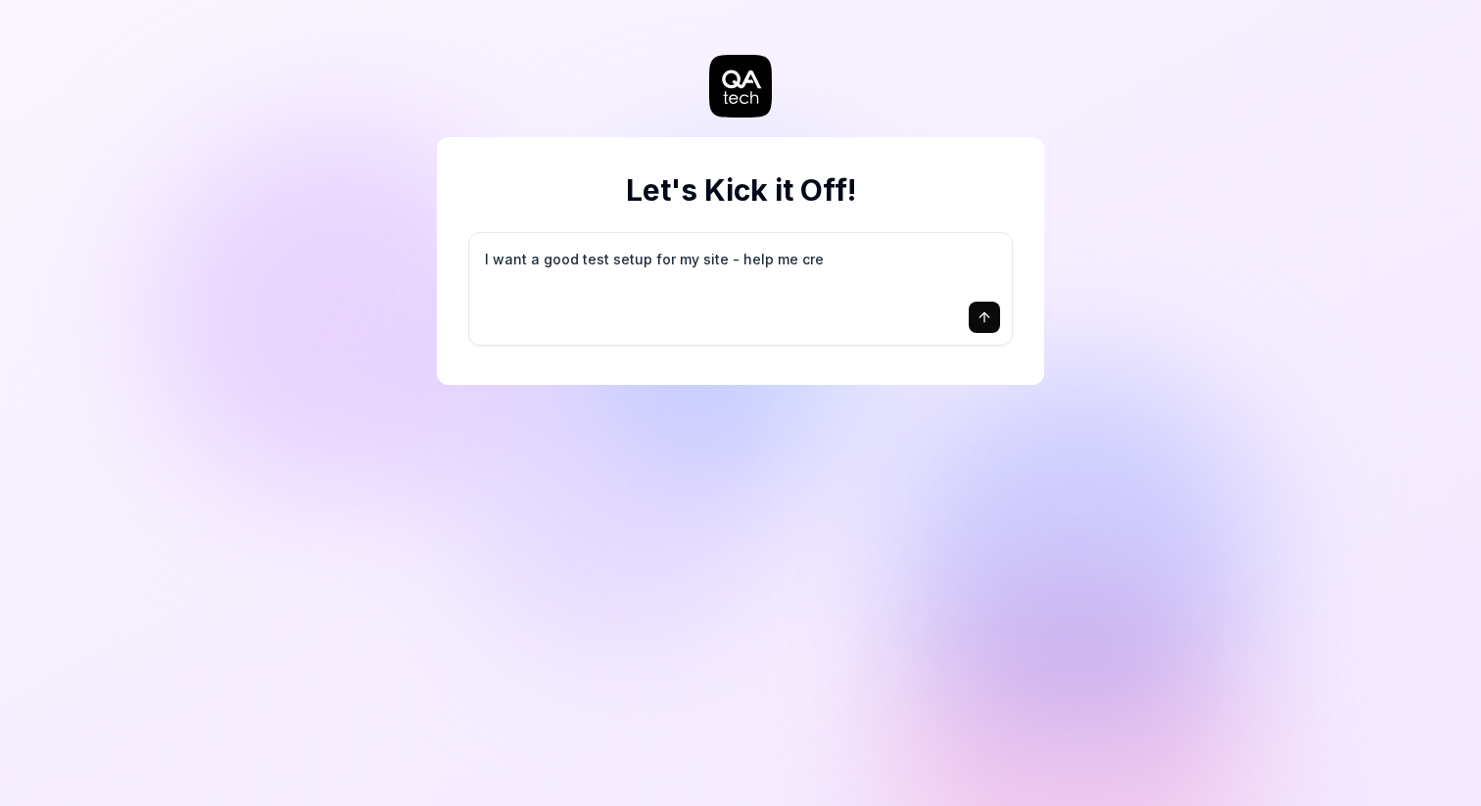
type textarea "*"
type textarea "I want a good test setup for my site - help me crea"
type textarea "*"
type textarea "I want a good test setup for my site - help me creat"
type textarea "*"
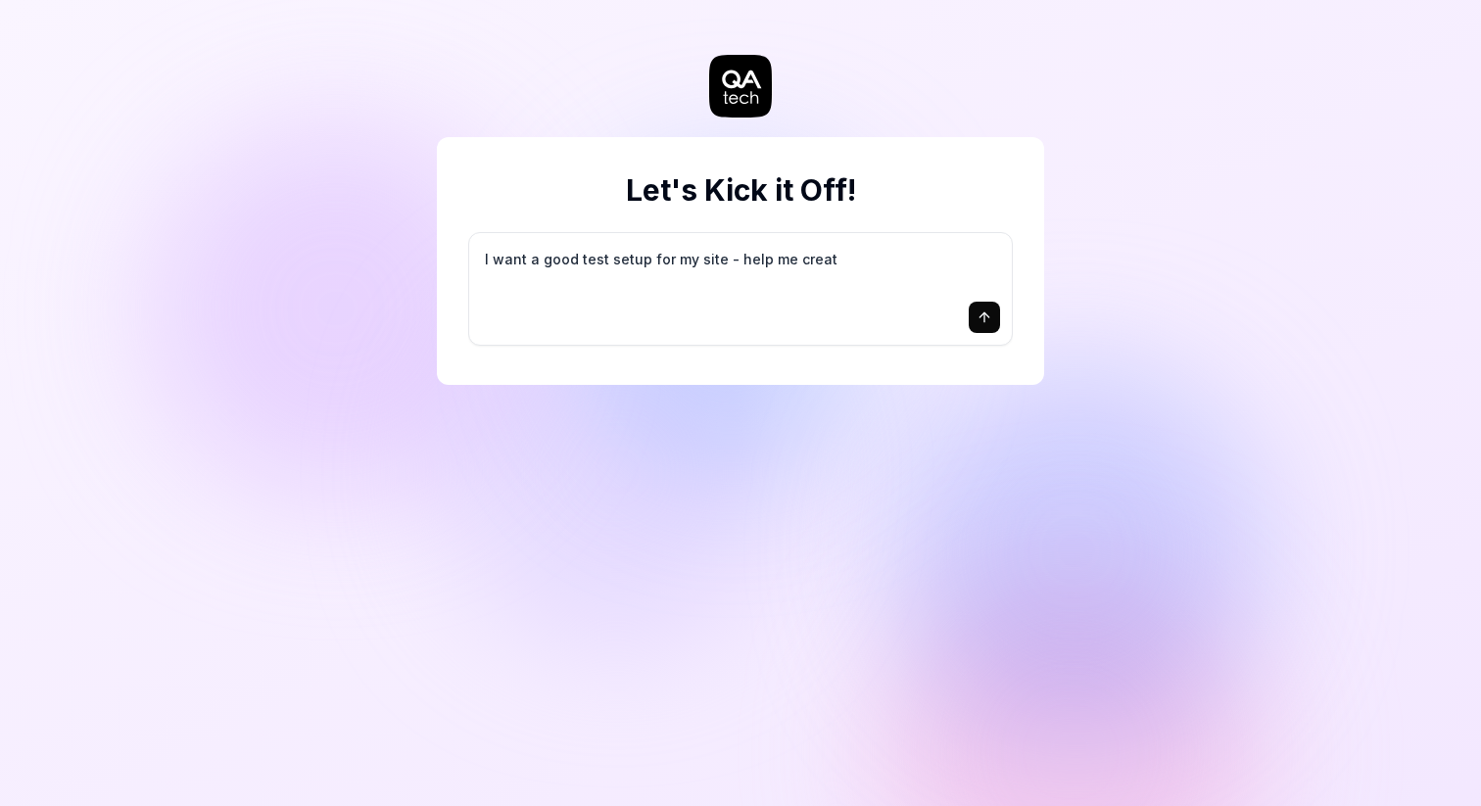
type textarea "I want a good test setup for my site - help me create"
type textarea "*"
type textarea "I want a good test setup for my site - help me create"
type textarea "*"
type textarea "I want a good test setup for my site - help me create t"
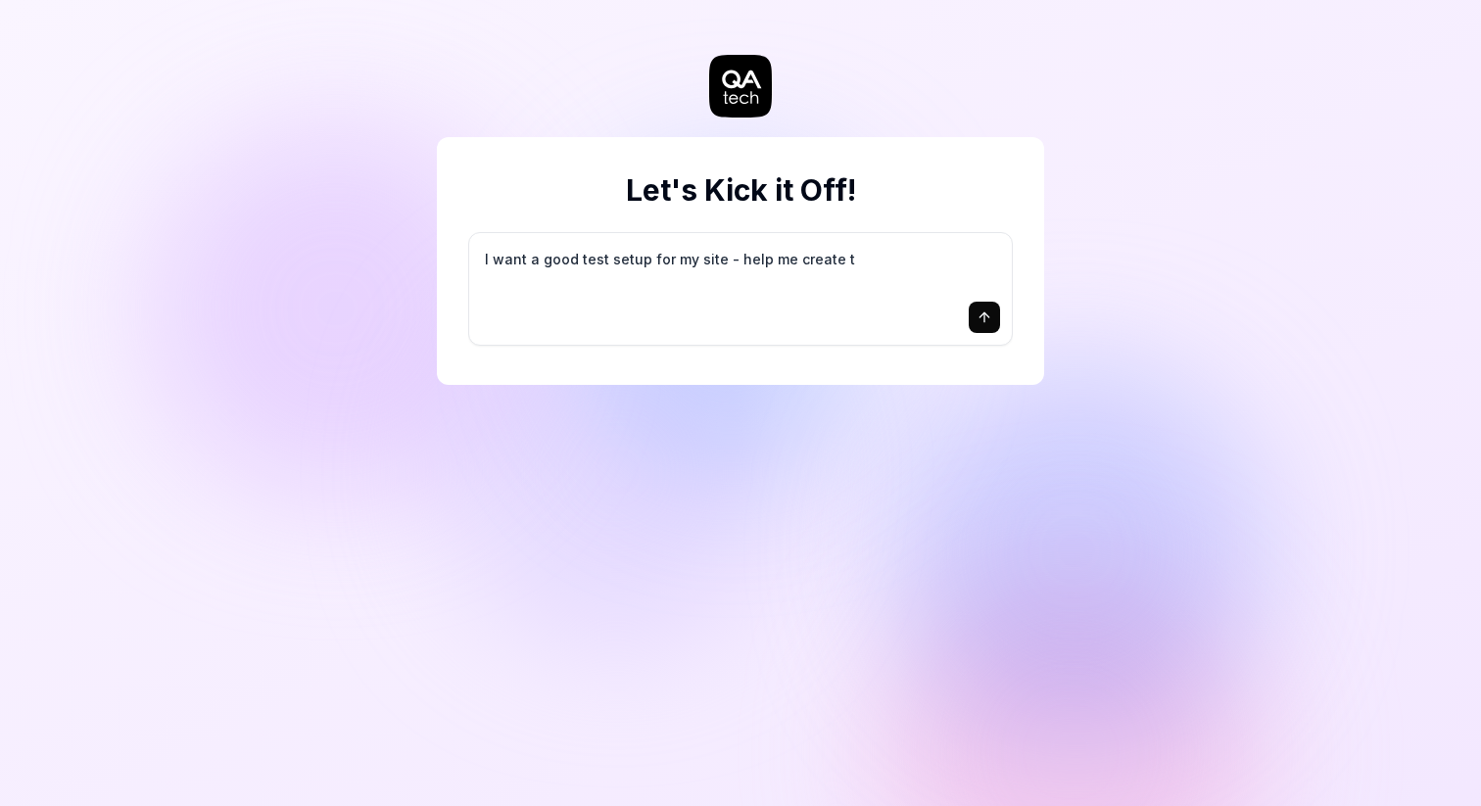
type textarea "*"
type textarea "I want a good test setup for my site - help me create th"
type textarea "*"
type textarea "I want a good test setup for my site - help me create the"
type textarea "*"
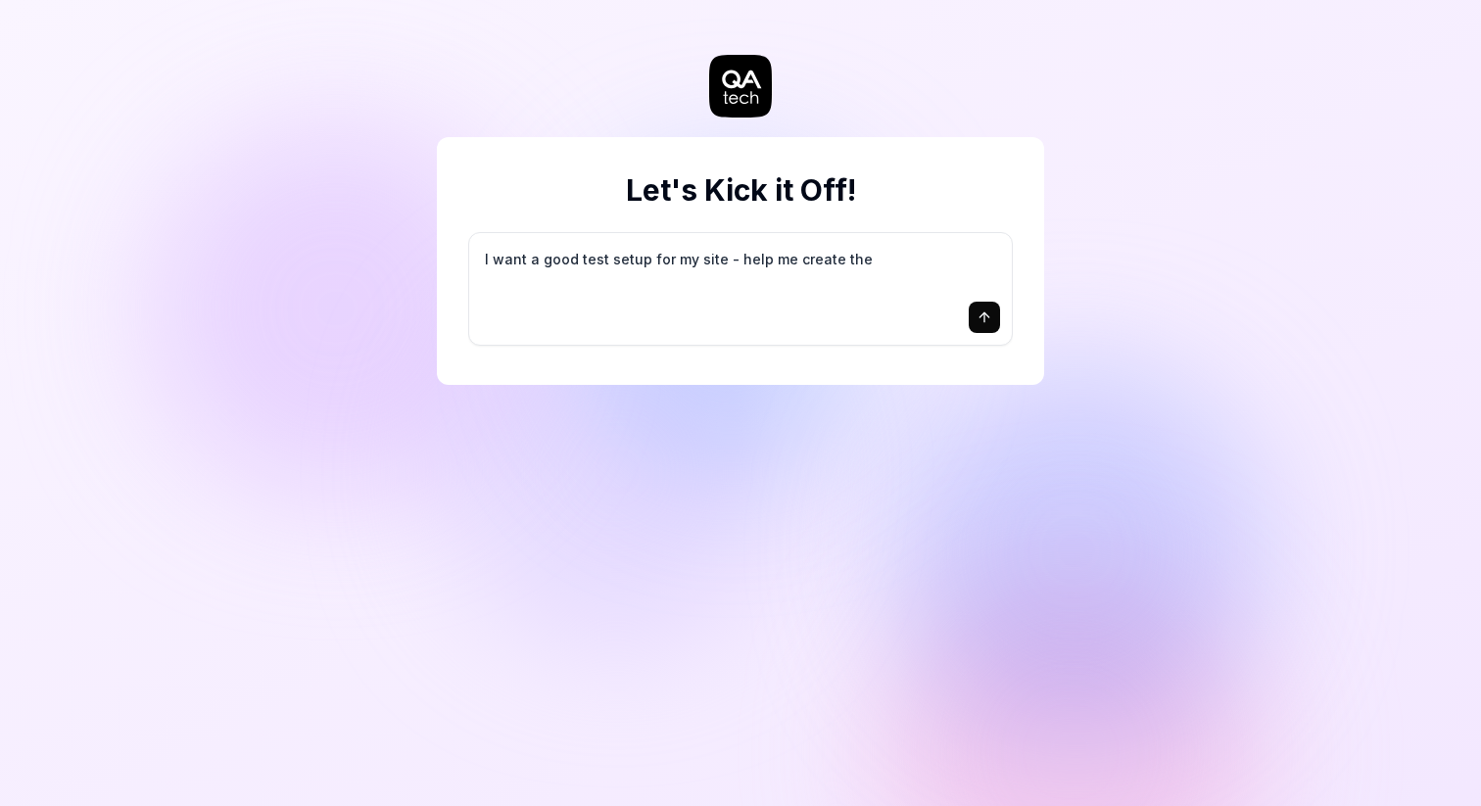
type textarea "I want a good test setup for my site - help me create the"
type textarea "*"
type textarea "I want a good test setup for my site - help me create the f"
type textarea "*"
type textarea "I want a good test setup for my site - help me create the fi"
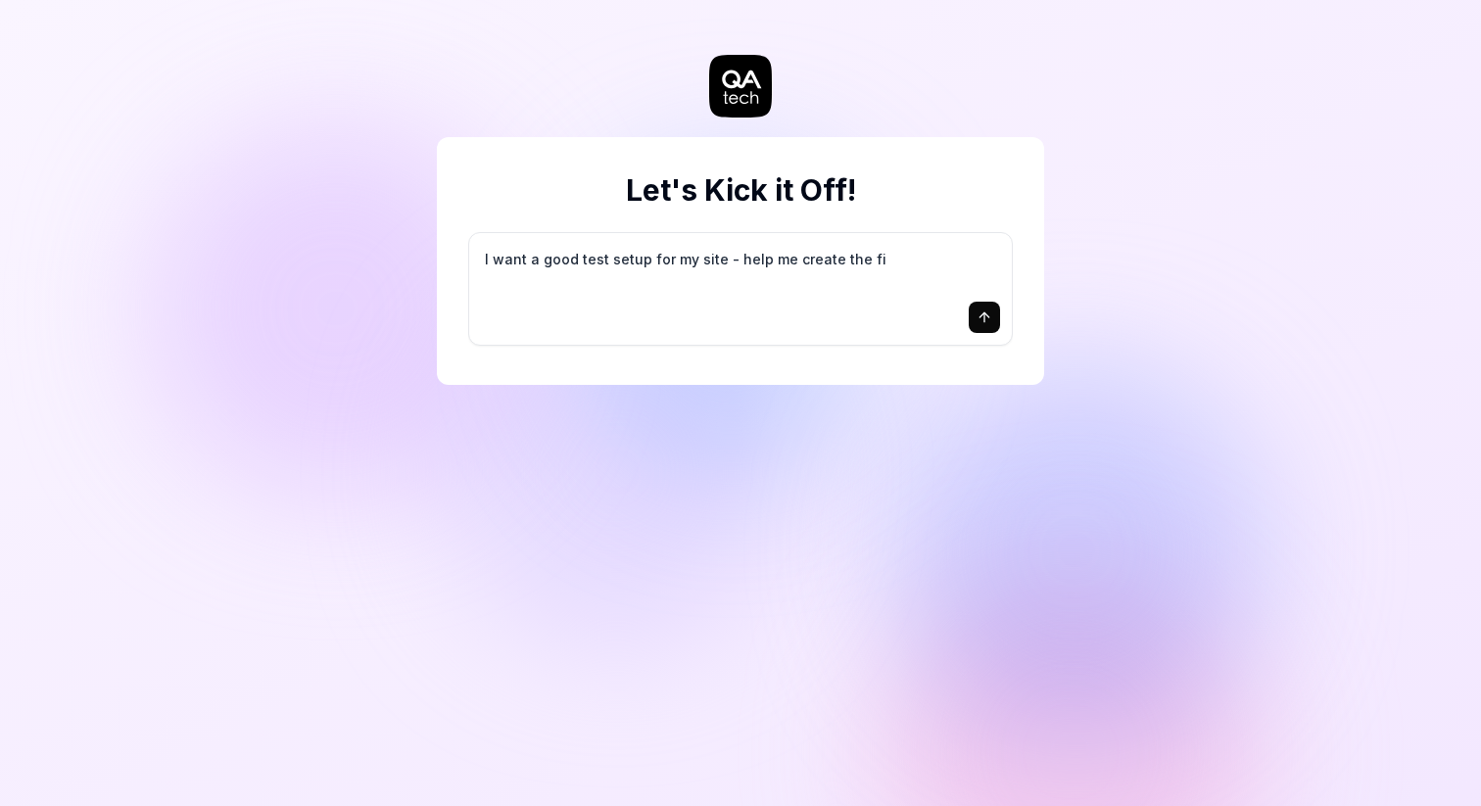
type textarea "*"
type textarea "I want a good test setup for my site - help me create the fir"
type textarea "*"
type textarea "I want a good test setup for my site - help me create the firs"
type textarea "*"
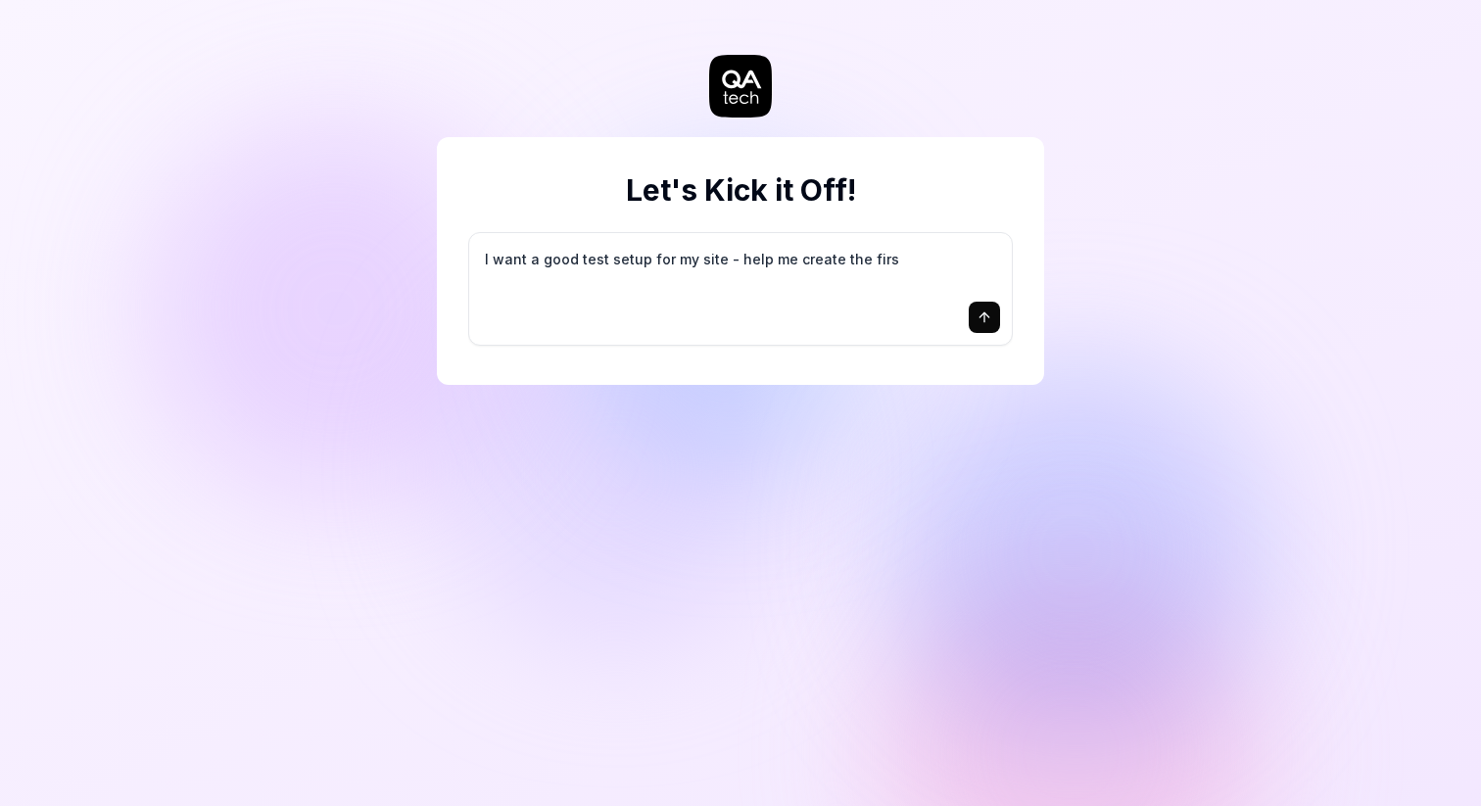
type textarea "I want a good test setup for my site - help me create the first"
type textarea "*"
type textarea "I want a good test setup for my site - help me create the first"
type textarea "*"
type textarea "I want a good test setup for my site - help me create the first 3"
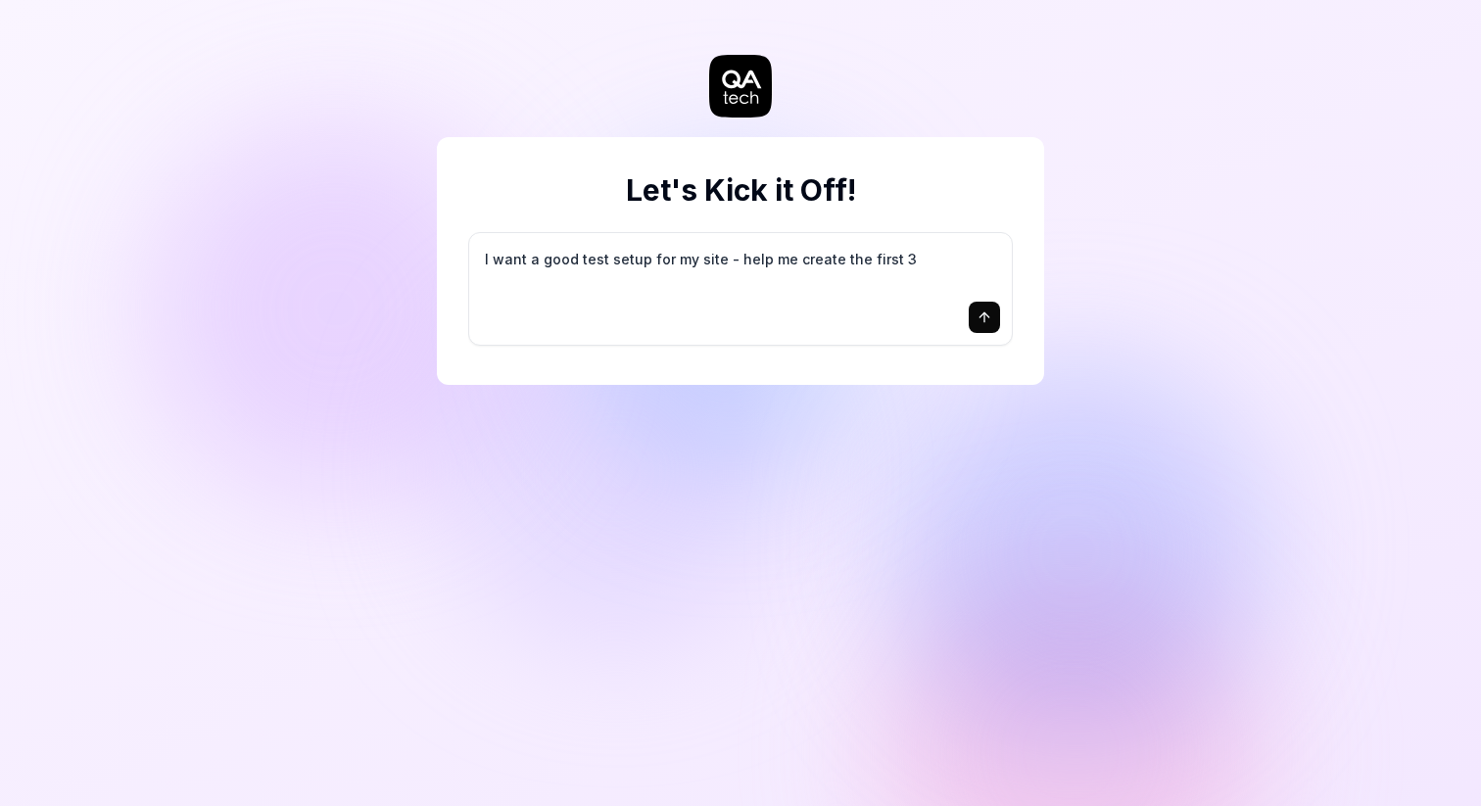
type textarea "*"
type textarea "I want a good test setup for my site - help me create the first 3-"
type textarea "*"
type textarea "I want a good test setup for my site - help me create the first 3-5"
type textarea "*"
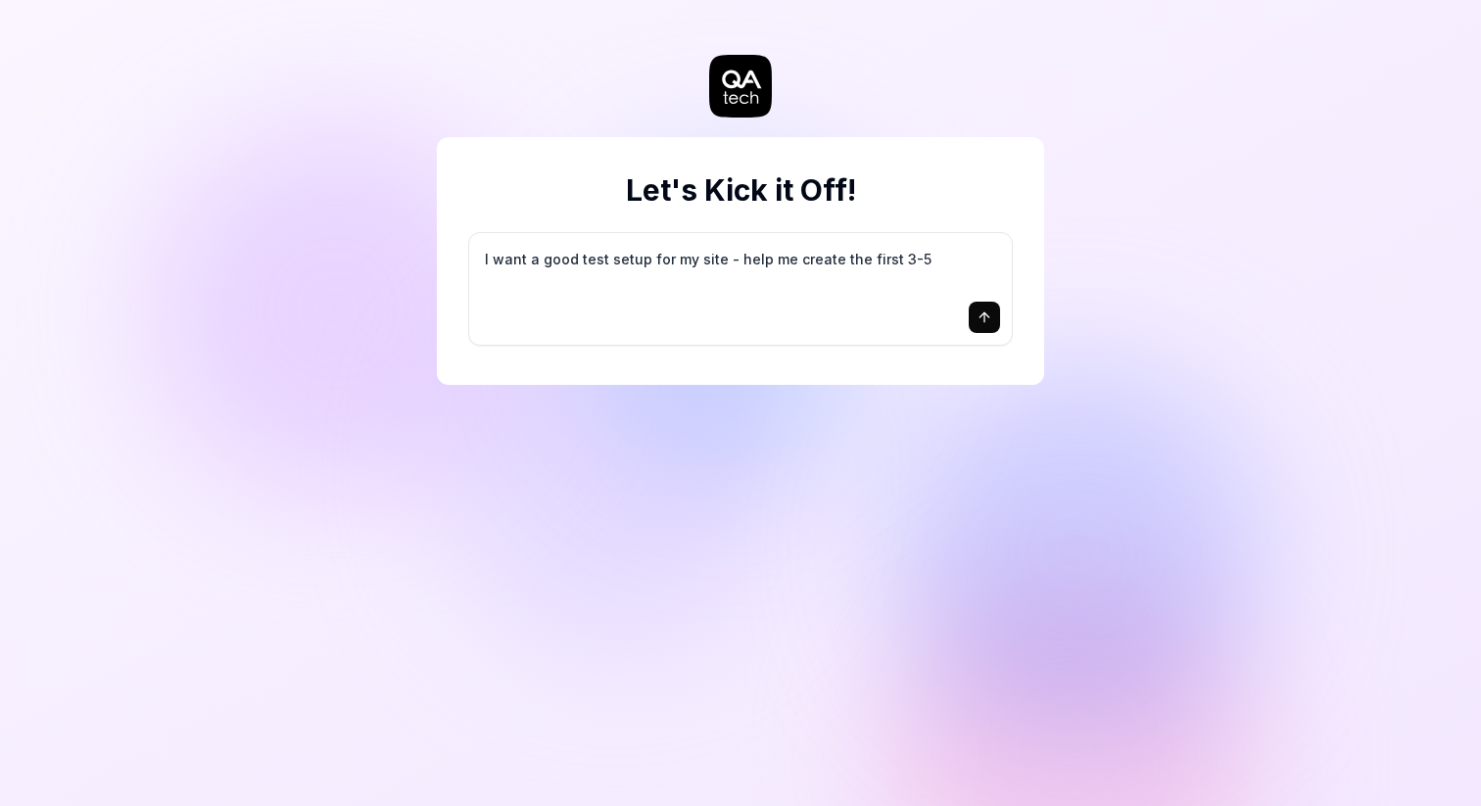
type textarea "I want a good test setup for my site - help me create the first 3-5"
type textarea "*"
type textarea "I want a good test setup for my site - help me create the first 3-5 t"
type textarea "*"
type textarea "I want a good test setup for my site - help me create the first 3-5 te"
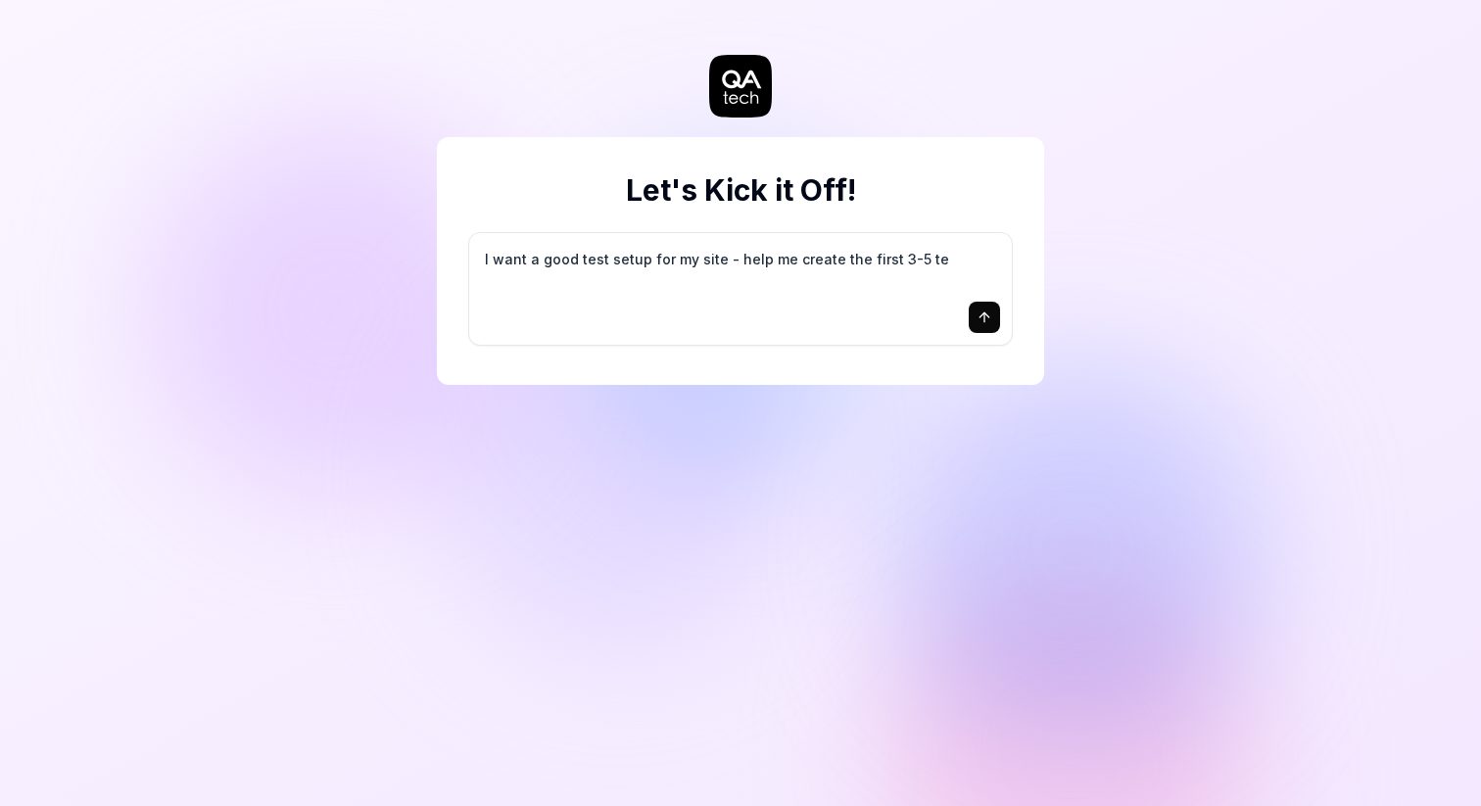
type textarea "*"
type textarea "I want a good test setup for my site - help me create the first 3-5 tes"
type textarea "*"
type textarea "I want a good test setup for my site - help me create the first 3-5 test"
type textarea "*"
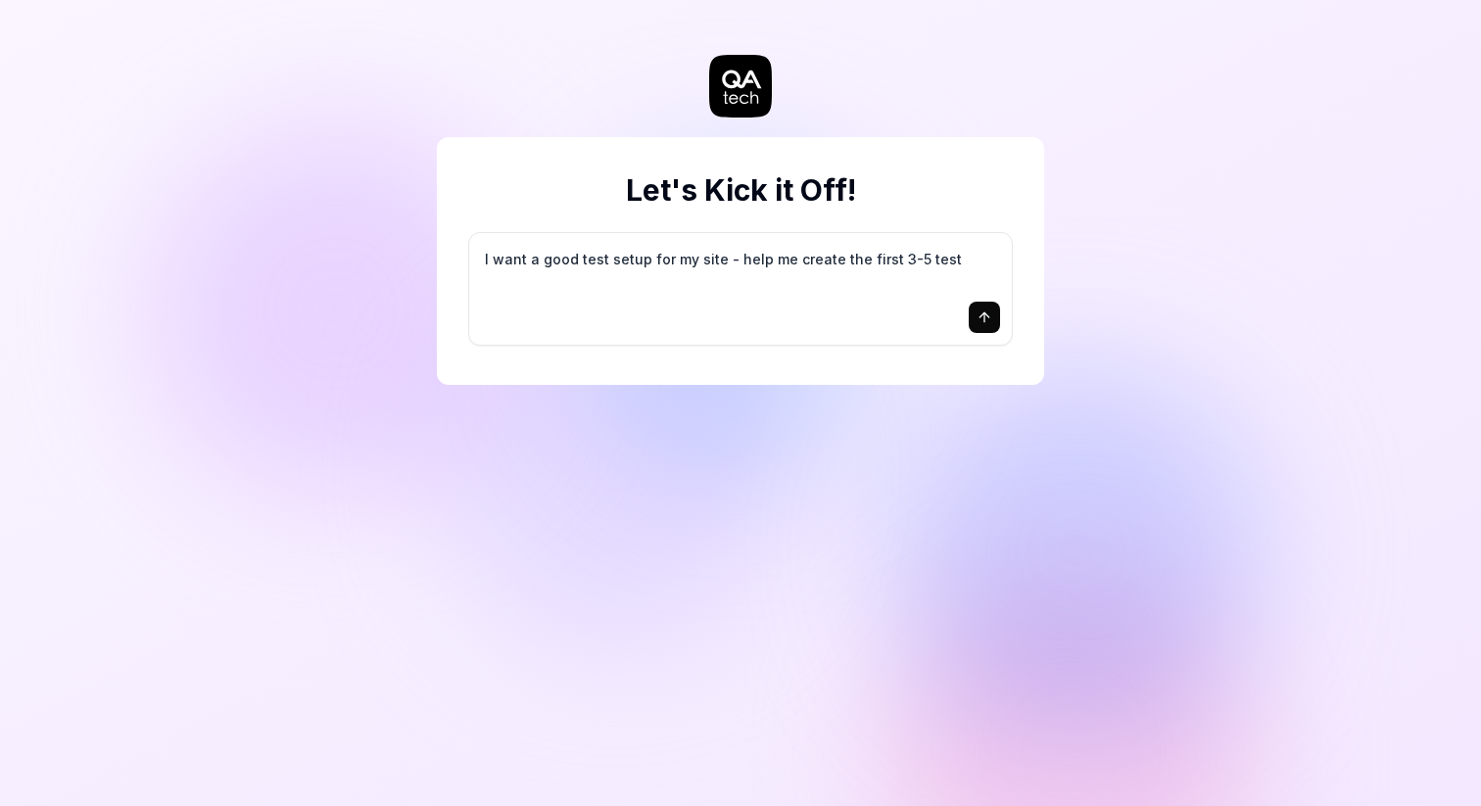
type textarea "I want a good test setup for my site - help me create the first 3-5 test"
type textarea "*"
type textarea "I want a good test setup for my site - help me create the first 3-5 test c"
type textarea "*"
type textarea "I want a good test setup for my site - help me create the first 3-5 test ca"
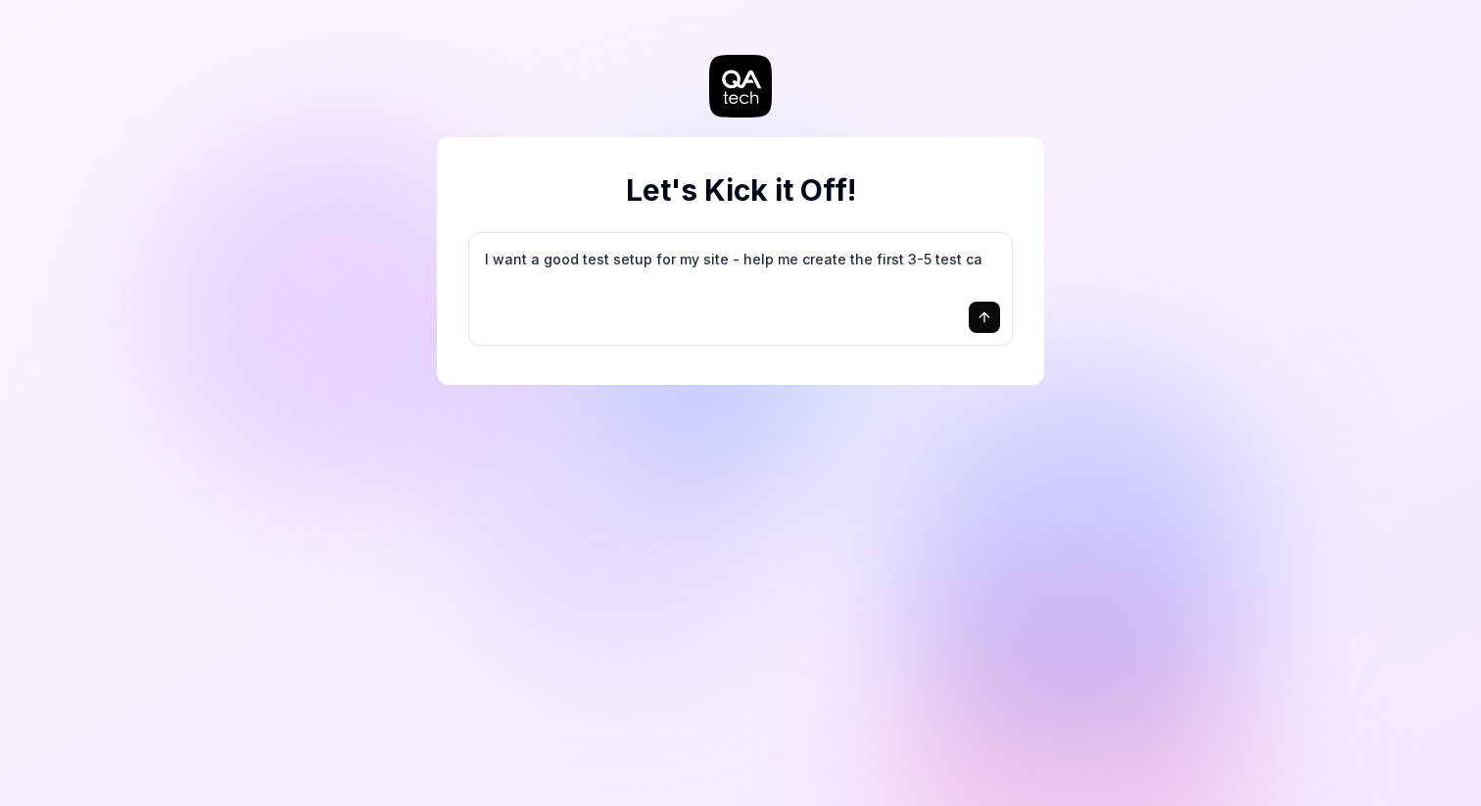
type textarea "*"
type textarea "I want a good test setup for my site - help me create the first 3-5 test cas"
type textarea "*"
type textarea "I want a good test setup for my site - help me create the first 3-5 test case"
type textarea "*"
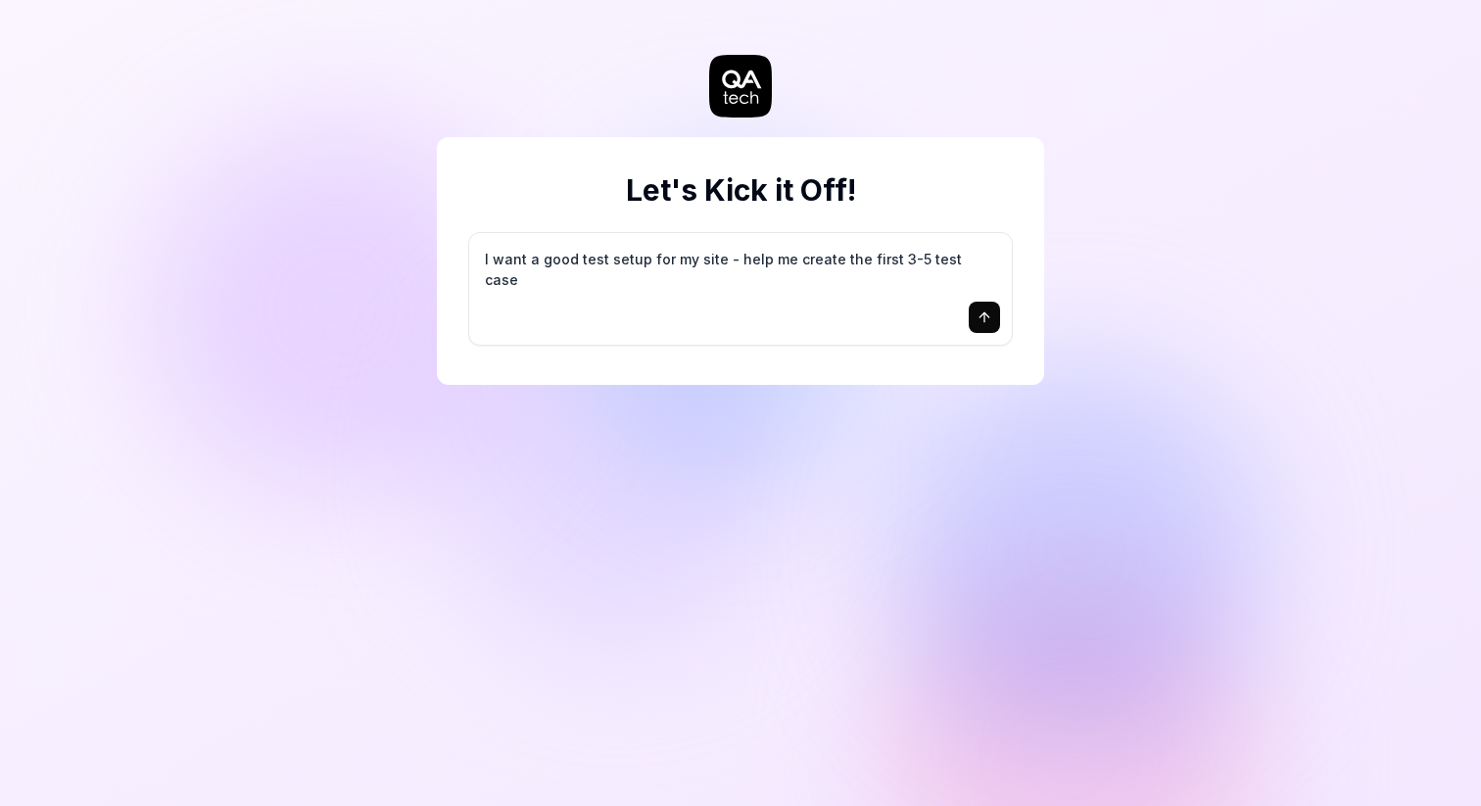
type textarea "I want a good test setup for my site - help me create the first 3-5 test cases"
click at [822, 261] on textarea "I want a good test setup for my site - help me create the first 3-5 test cases" at bounding box center [740, 269] width 519 height 49
click at [978, 317] on icon "submit" at bounding box center [985, 318] width 16 height 16
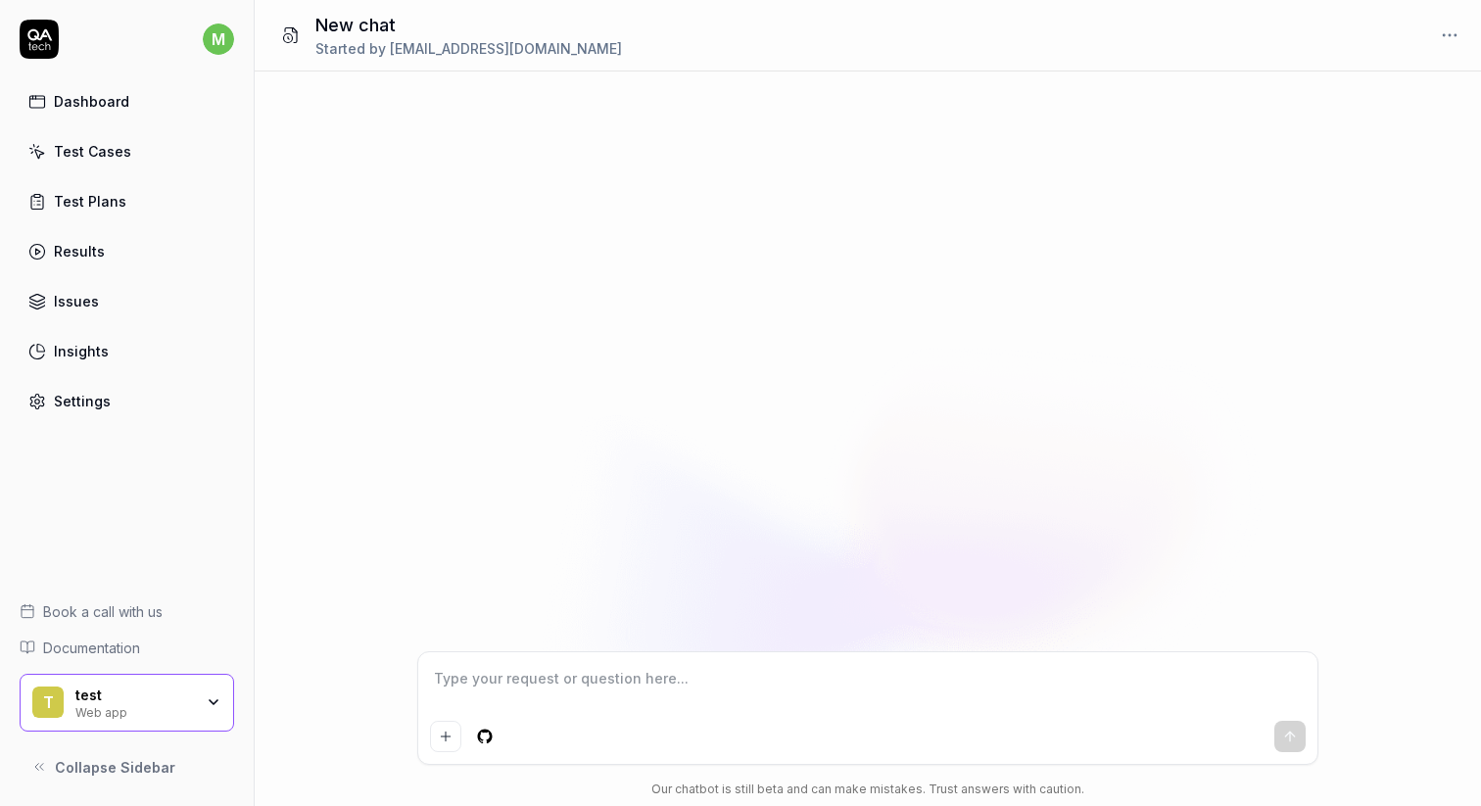
type textarea "*"
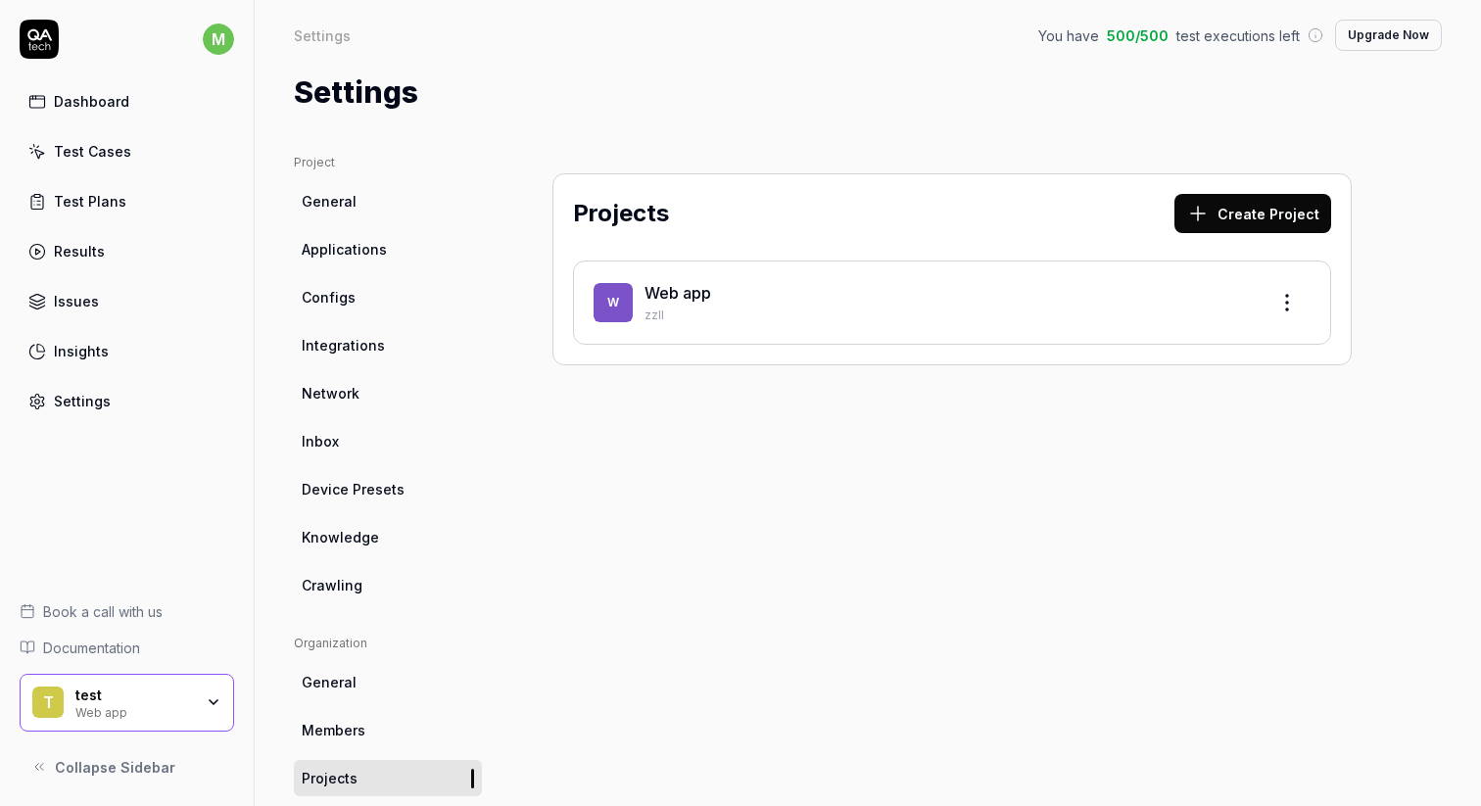
click at [859, 294] on div "Web app" at bounding box center [948, 293] width 607 height 24
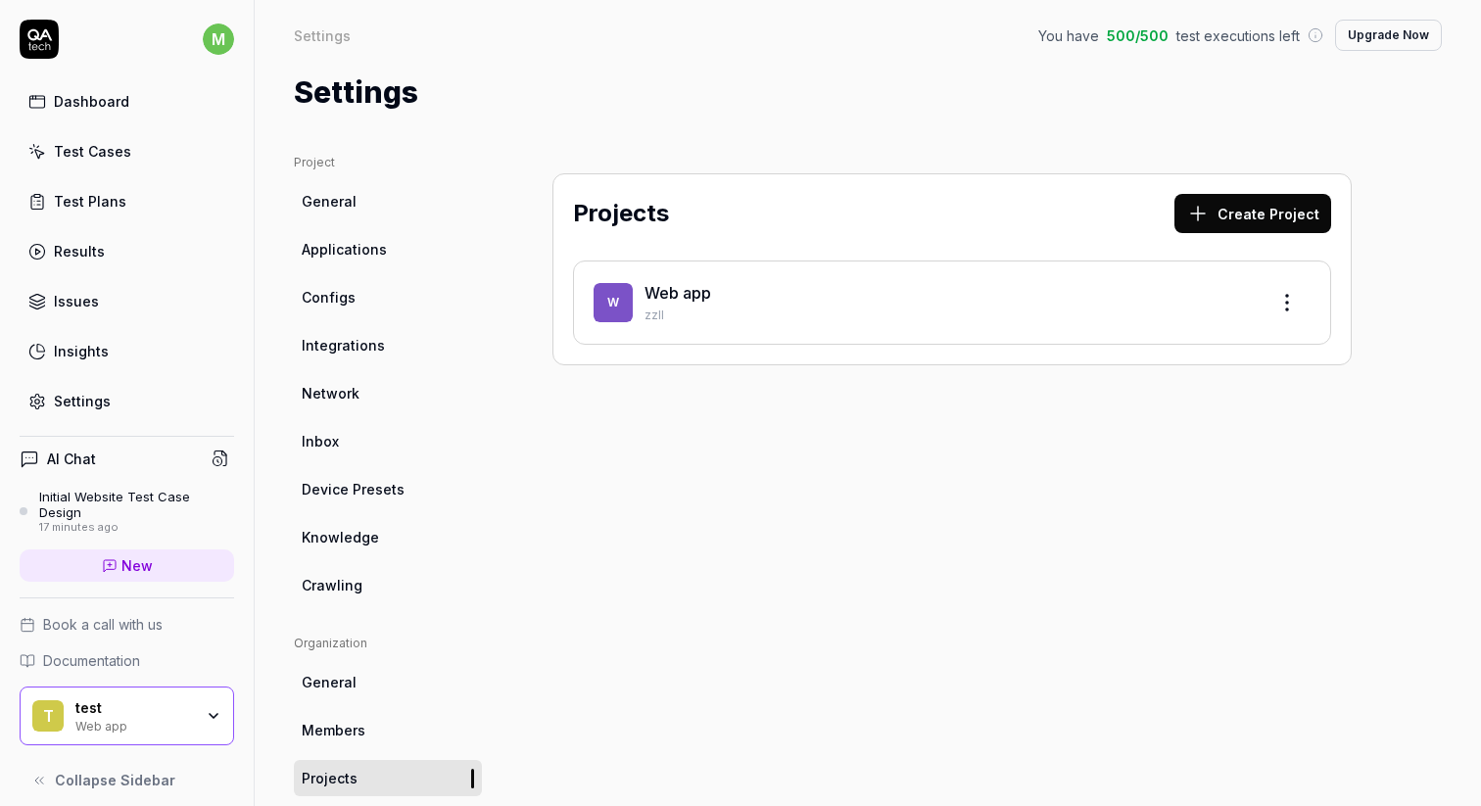
click at [158, 107] on link "Dashboard" at bounding box center [127, 101] width 215 height 38
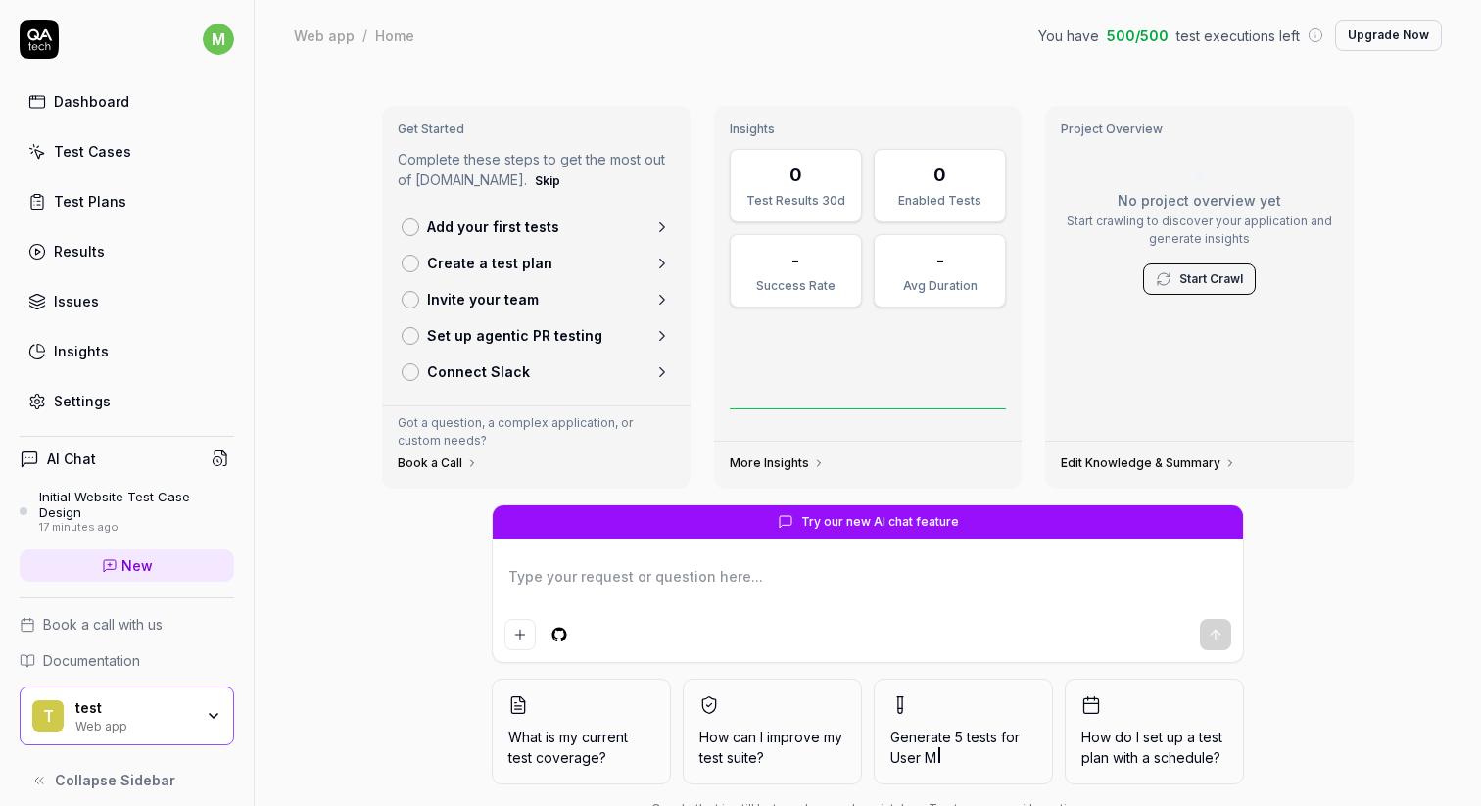
type textarea "*"
click at [152, 151] on link "Test Cases" at bounding box center [127, 151] width 215 height 38
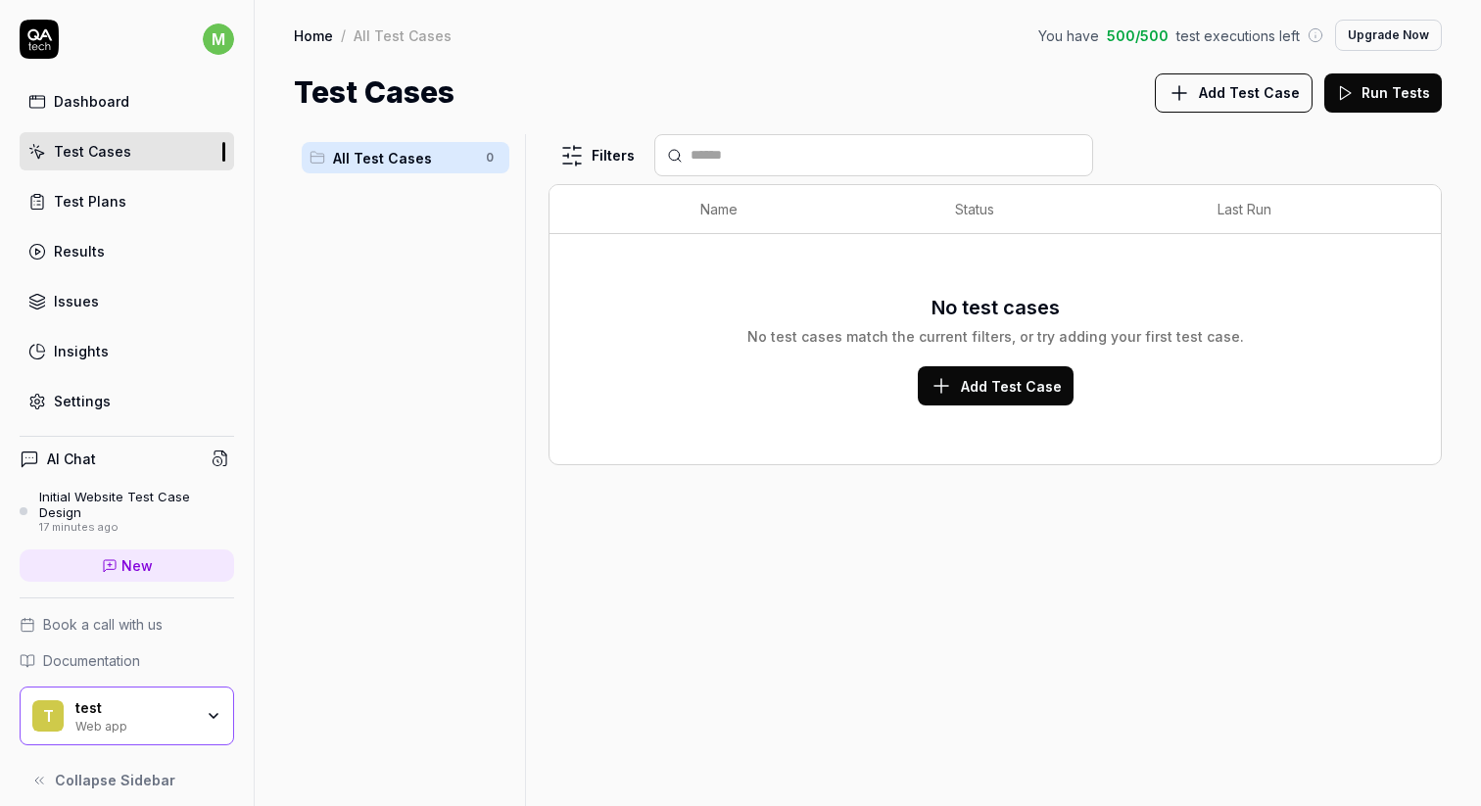
click at [976, 376] on span "Add Test Case" at bounding box center [1011, 386] width 101 height 21
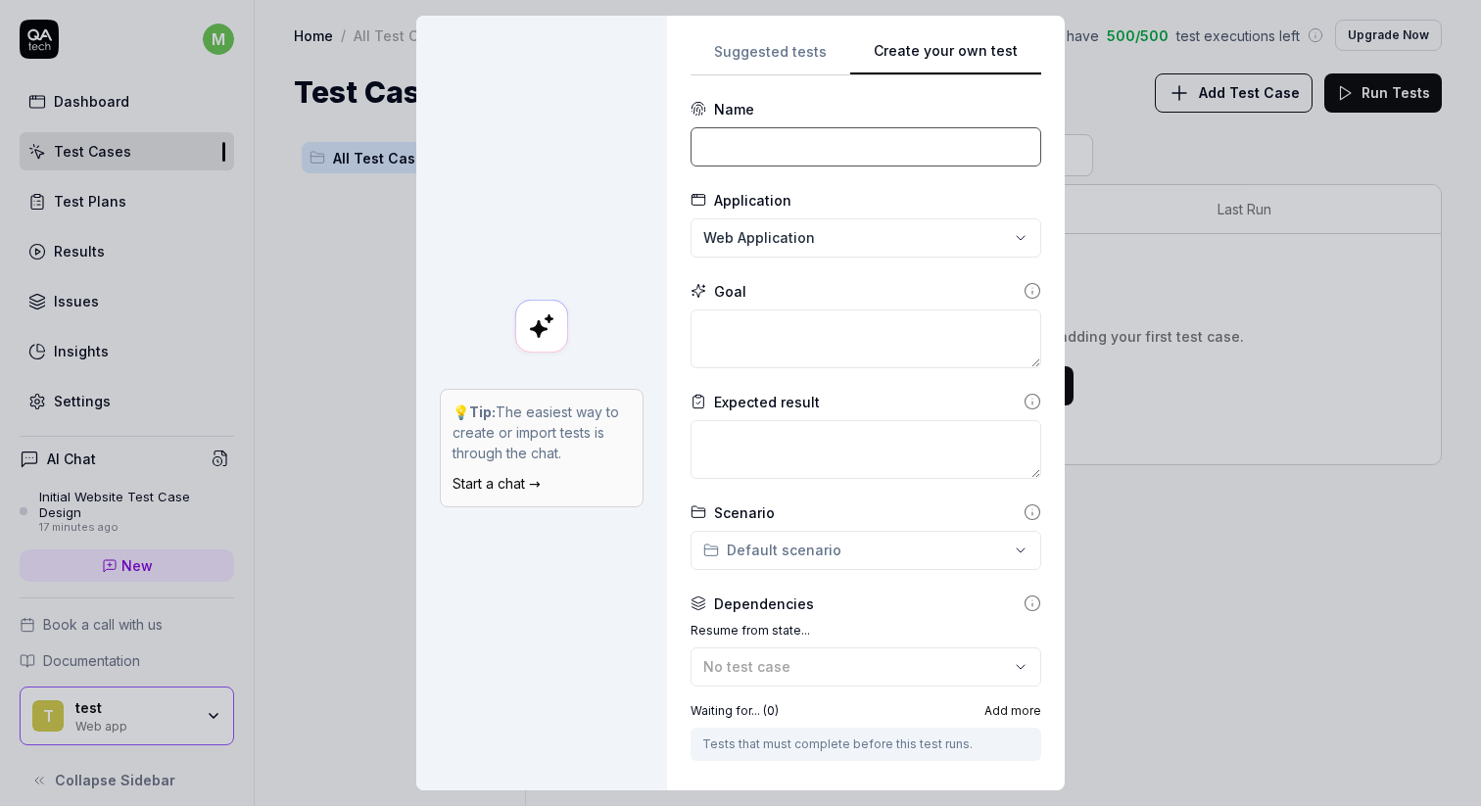
click at [831, 143] on input at bounding box center [866, 146] width 351 height 39
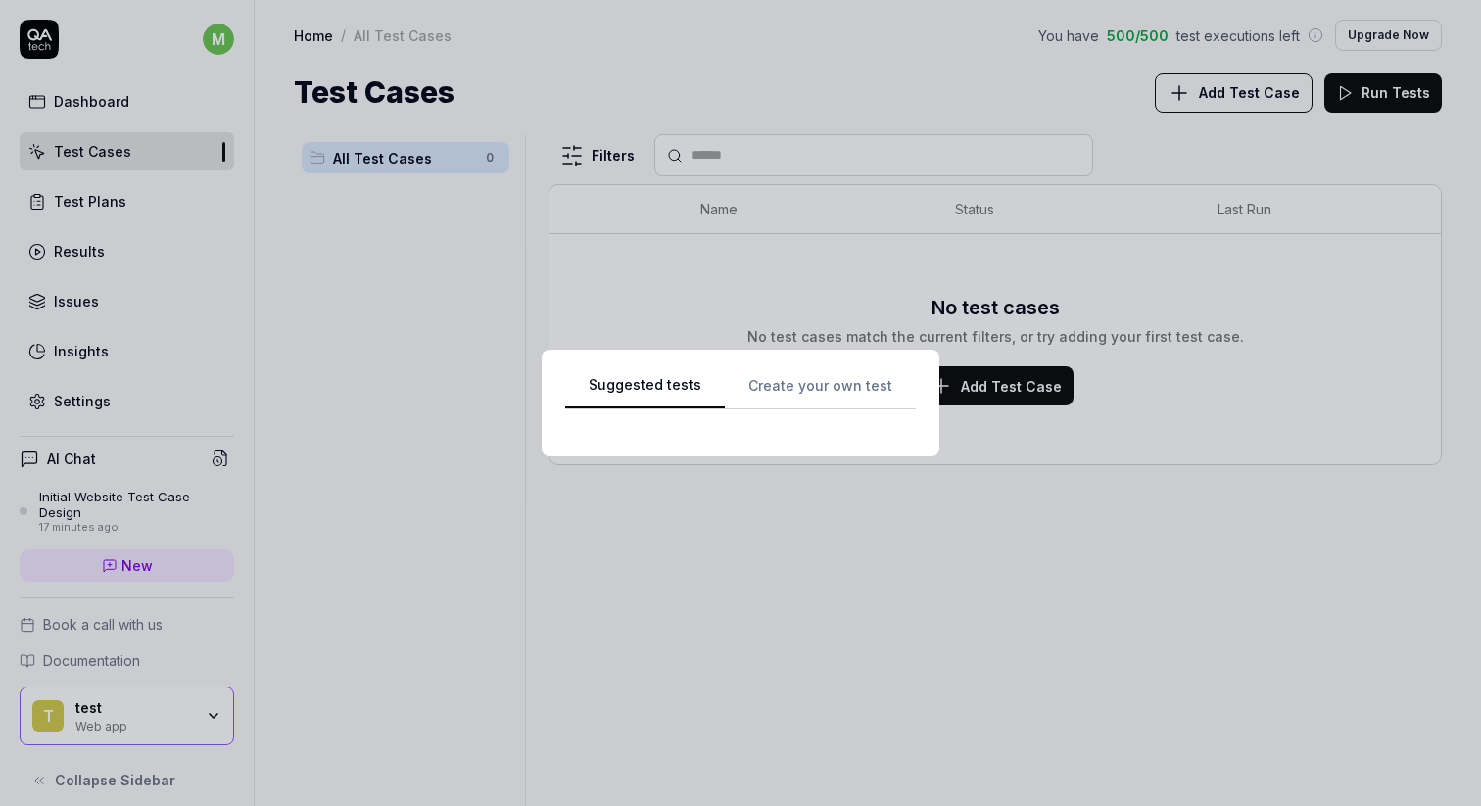
click at [811, 63] on div "Suggested tests Suggested tests Create your own test" at bounding box center [740, 403] width 1481 height 806
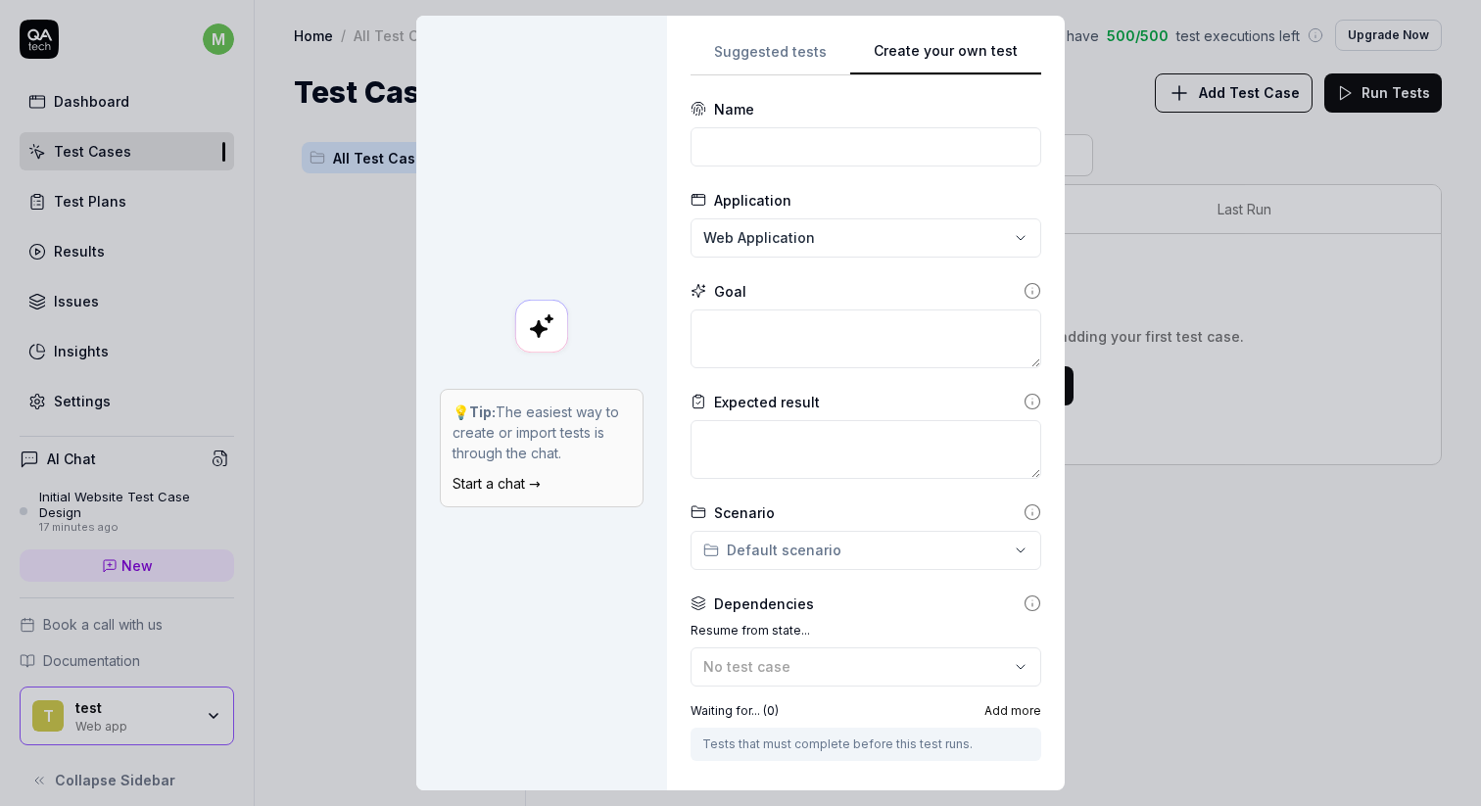
click at [949, 200] on div "**********" at bounding box center [866, 403] width 351 height 728
click at [604, 458] on p "💡 Tip: The easiest way to create or import tests is through the chat." at bounding box center [542, 433] width 178 height 62
click at [805, 552] on div "**********" at bounding box center [740, 403] width 1481 height 806
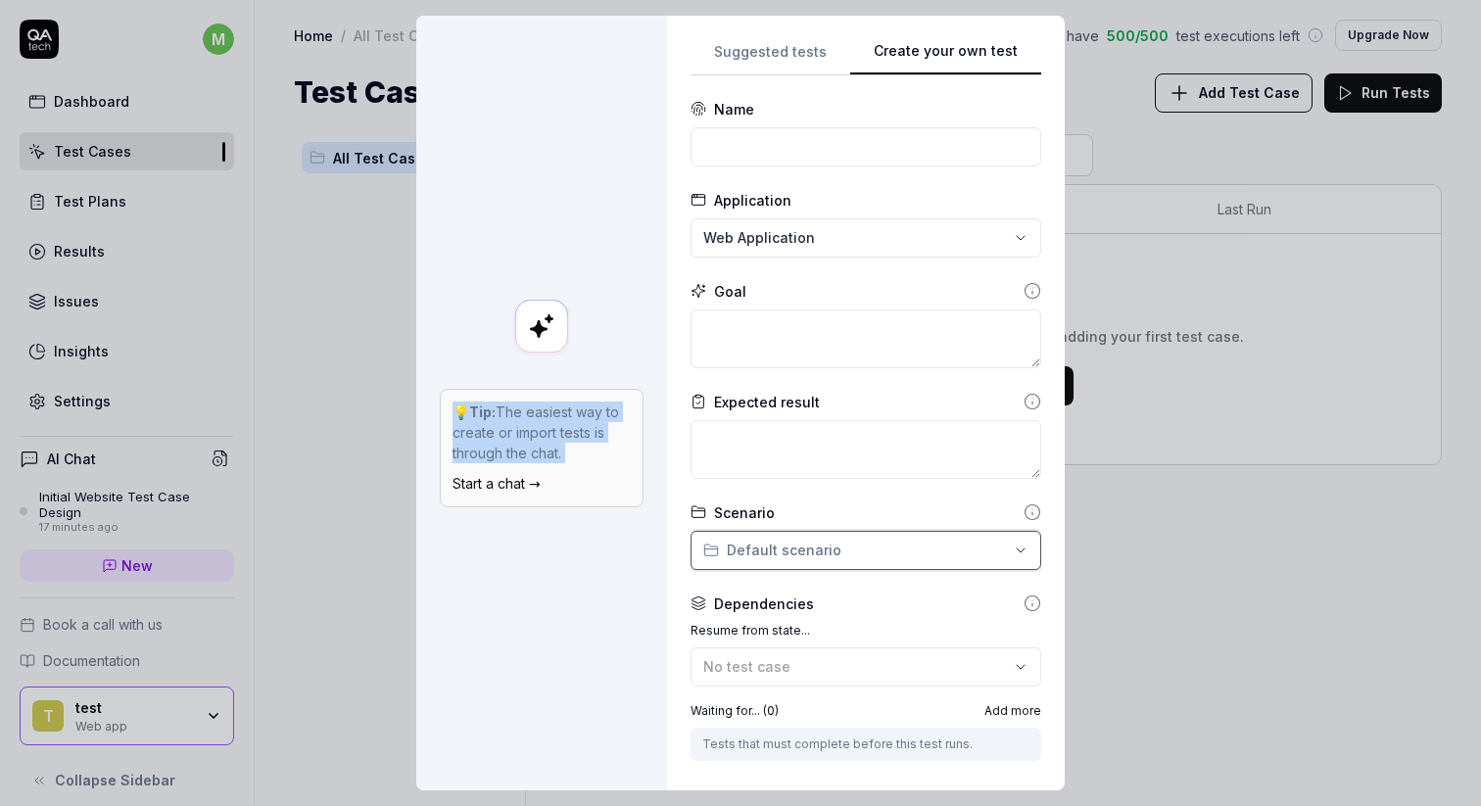
click at [805, 552] on div "**********" at bounding box center [740, 403] width 1481 height 806
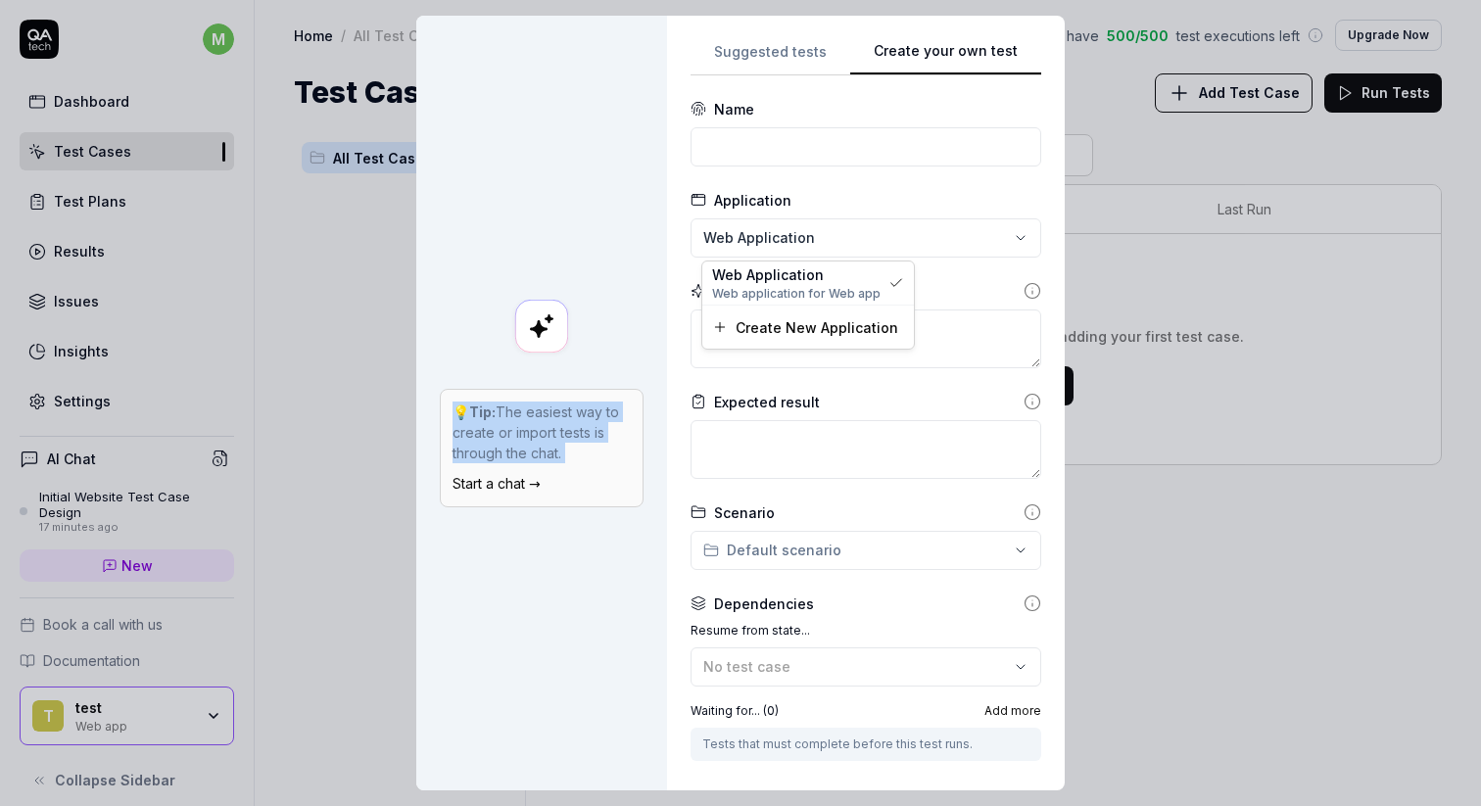
click at [842, 252] on div "**********" at bounding box center [740, 403] width 1481 height 806
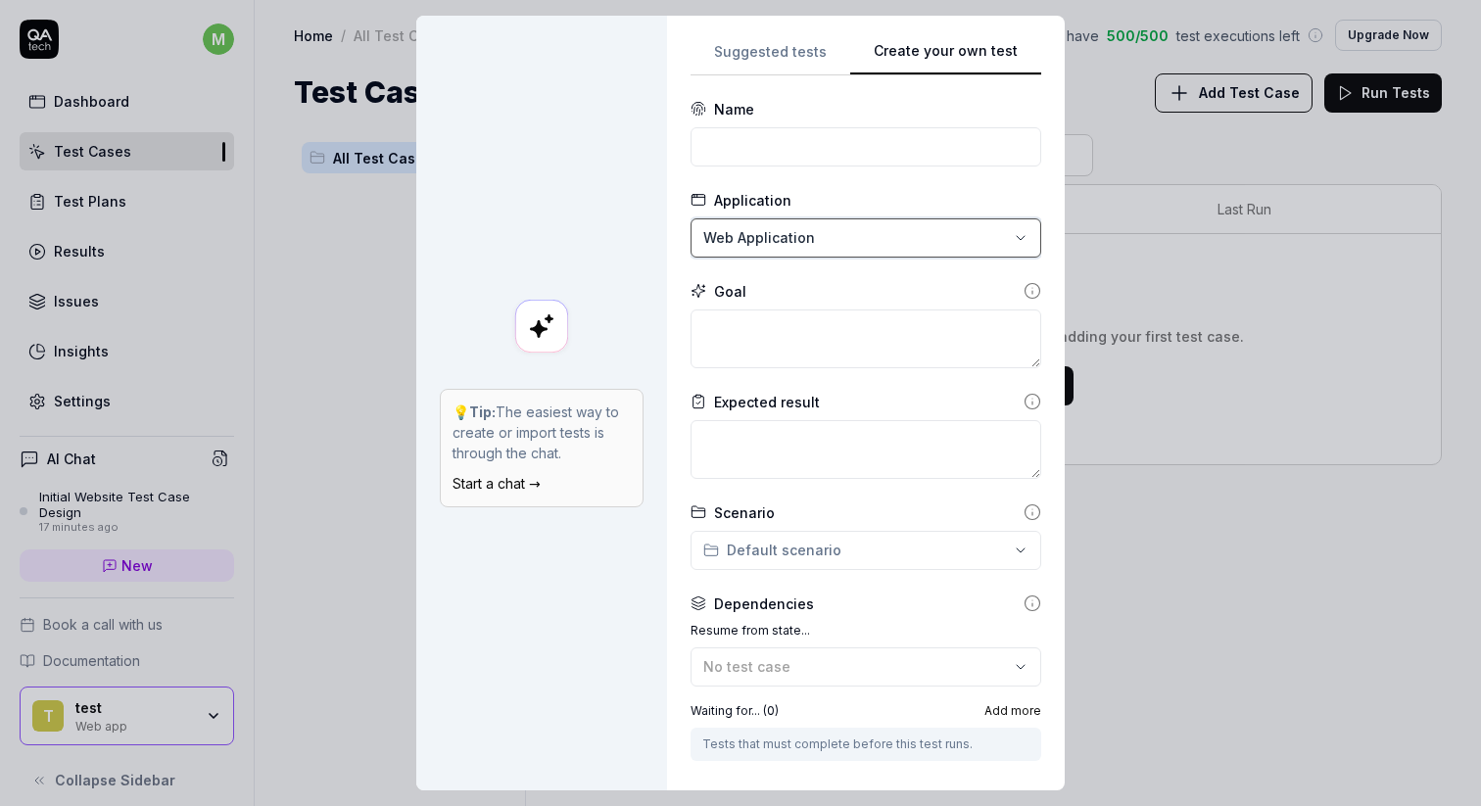
click at [842, 252] on div "**********" at bounding box center [740, 403] width 1481 height 806
click at [824, 327] on textarea at bounding box center [866, 339] width 351 height 59
click at [801, 425] on textarea at bounding box center [866, 449] width 351 height 59
click at [1029, 396] on icon at bounding box center [1033, 402] width 18 height 18
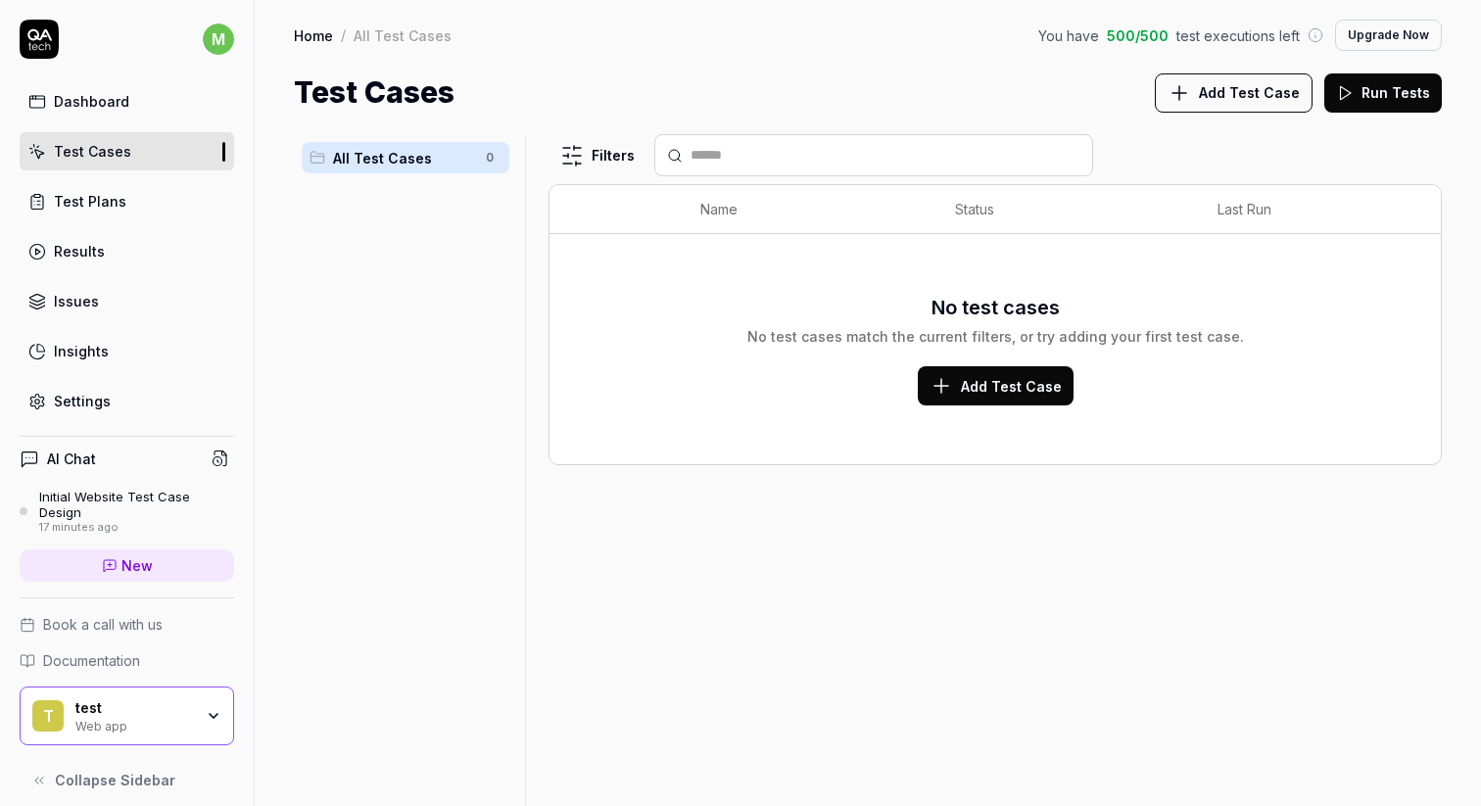
click at [131, 205] on link "Test Plans" at bounding box center [127, 201] width 215 height 38
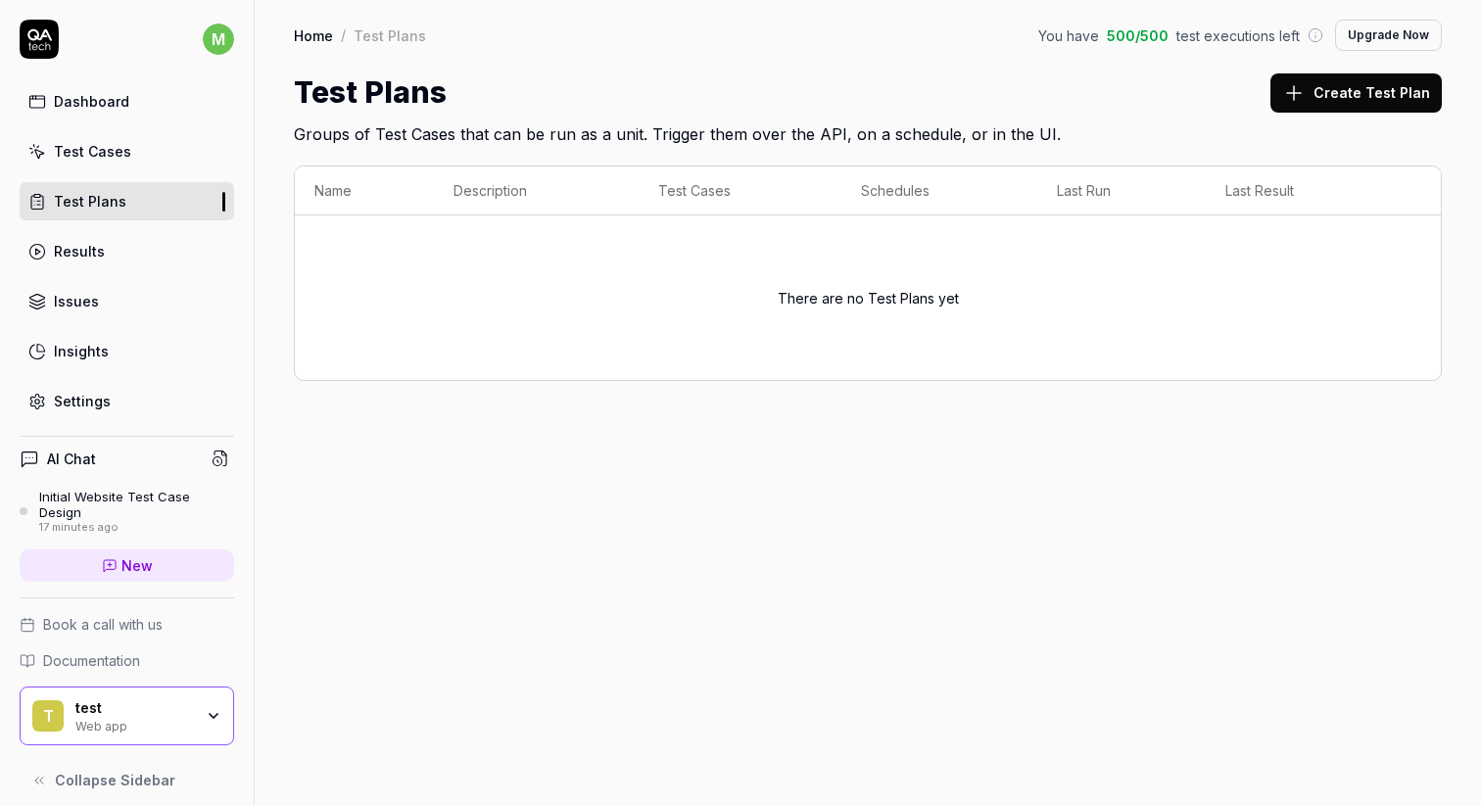
click at [145, 250] on link "Results" at bounding box center [127, 251] width 215 height 38
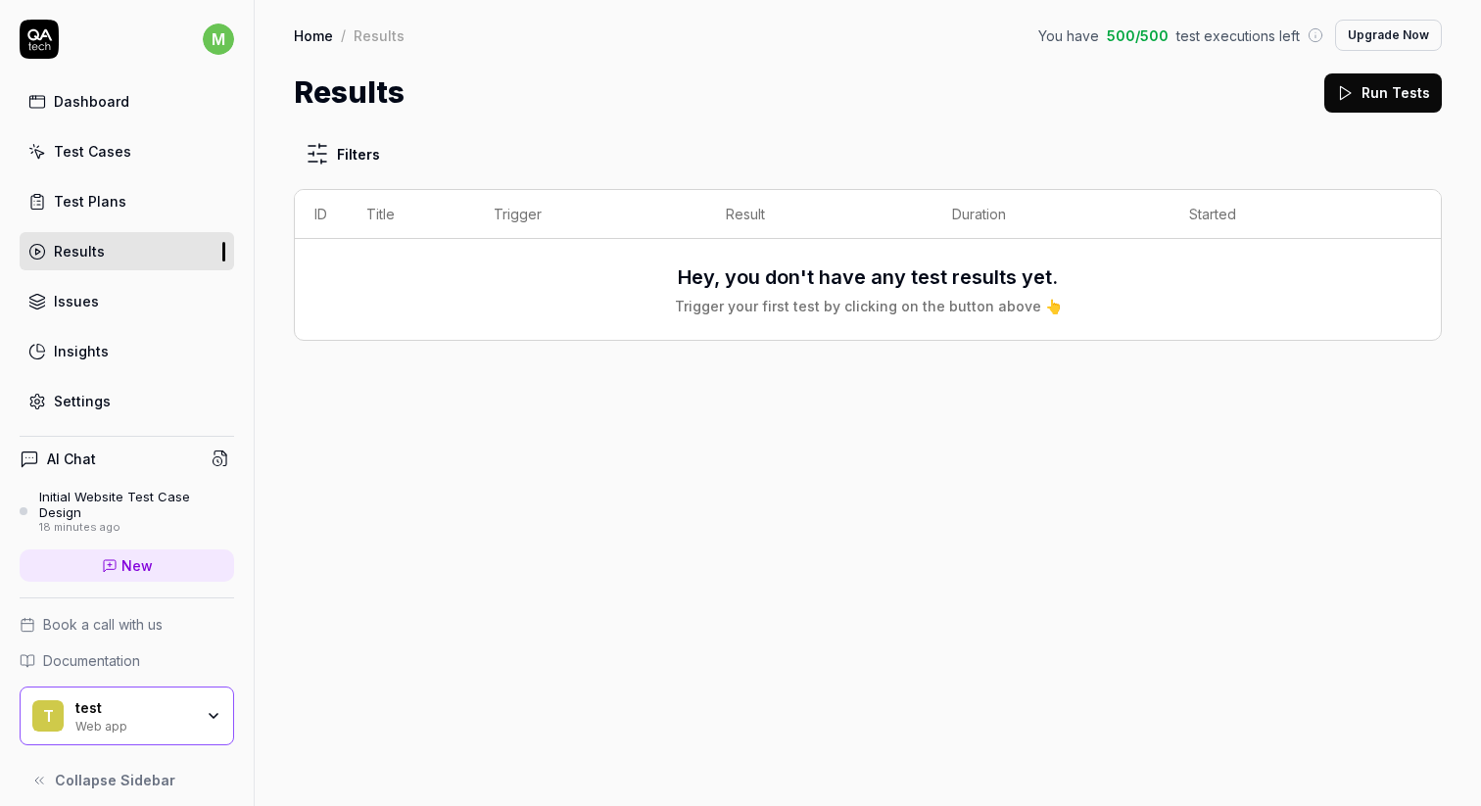
click at [202, 298] on link "Issues" at bounding box center [127, 301] width 215 height 38
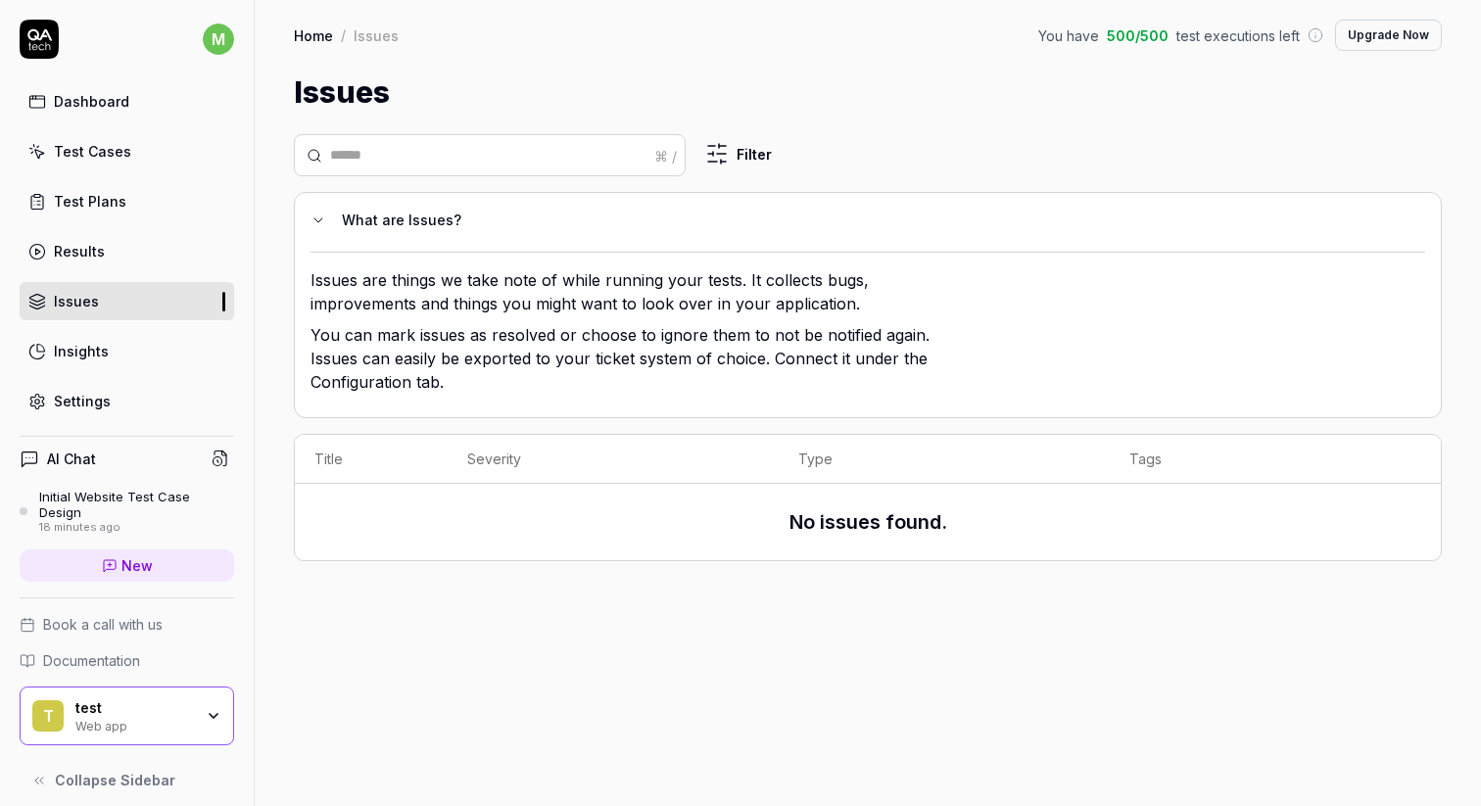
click at [230, 347] on link "Insights" at bounding box center [127, 351] width 215 height 38
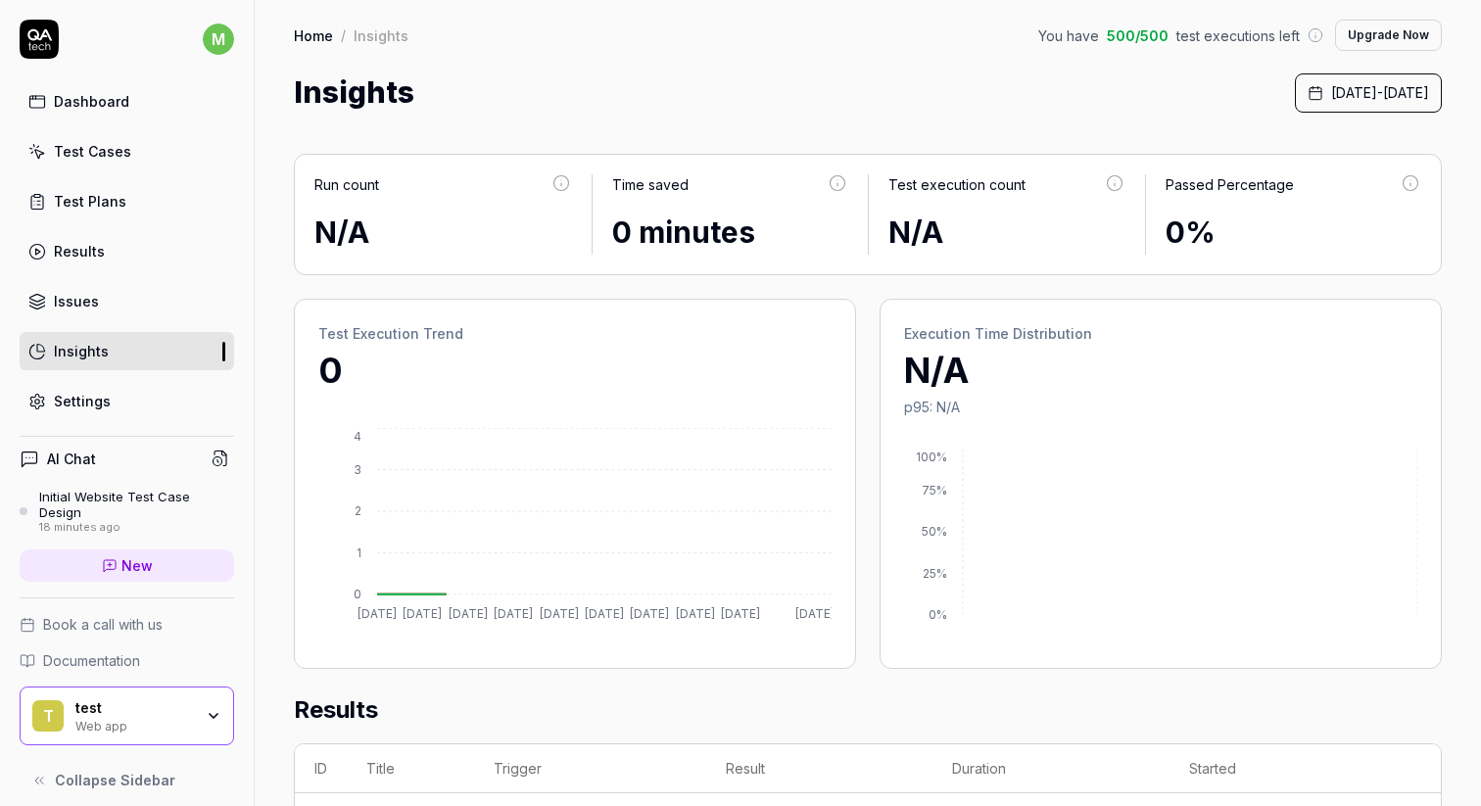
click at [222, 379] on div "Dashboard Test Cases Test Plans Results Issues Insights Settings" at bounding box center [127, 251] width 215 height 338
click at [164, 402] on link "Settings" at bounding box center [127, 401] width 215 height 38
